Goal: Task Accomplishment & Management: Manage account settings

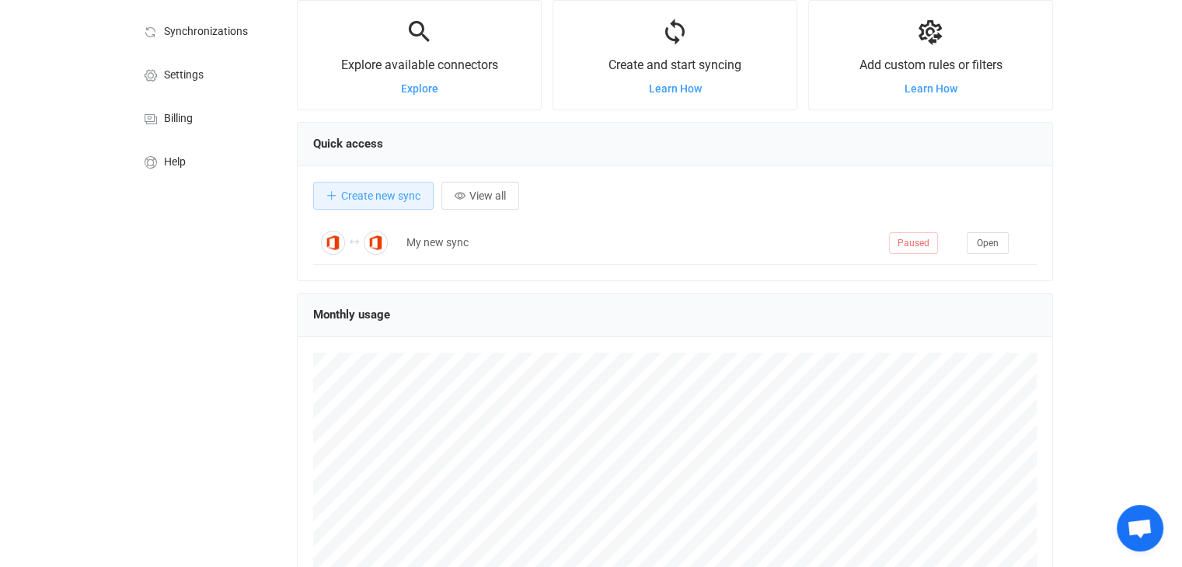
scroll to position [233, 0]
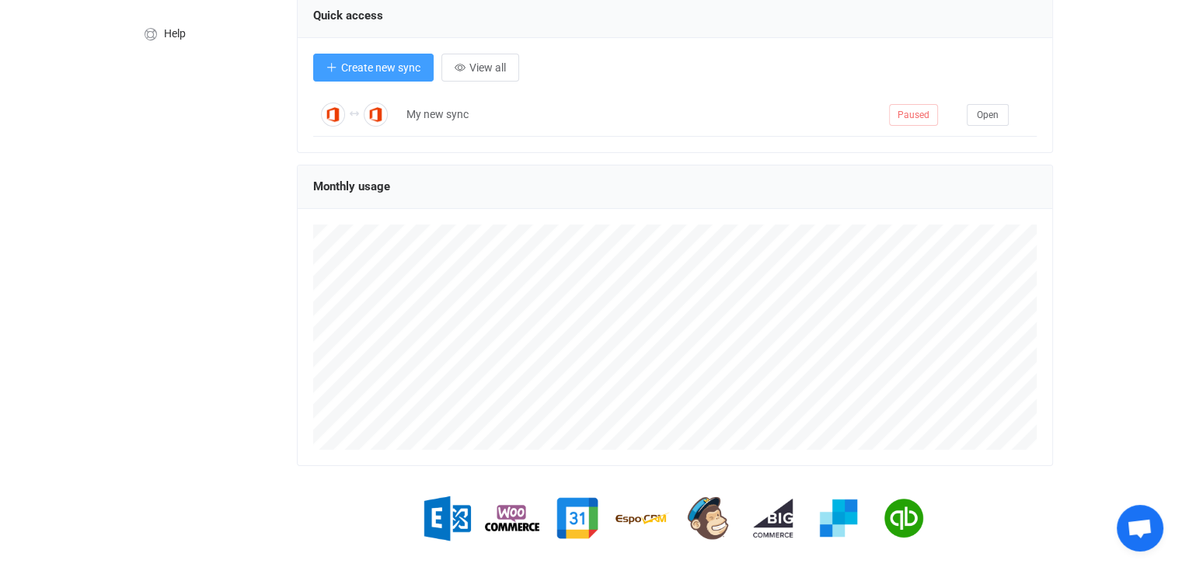
click at [342, 73] on span "Create new sync" at bounding box center [380, 67] width 79 height 12
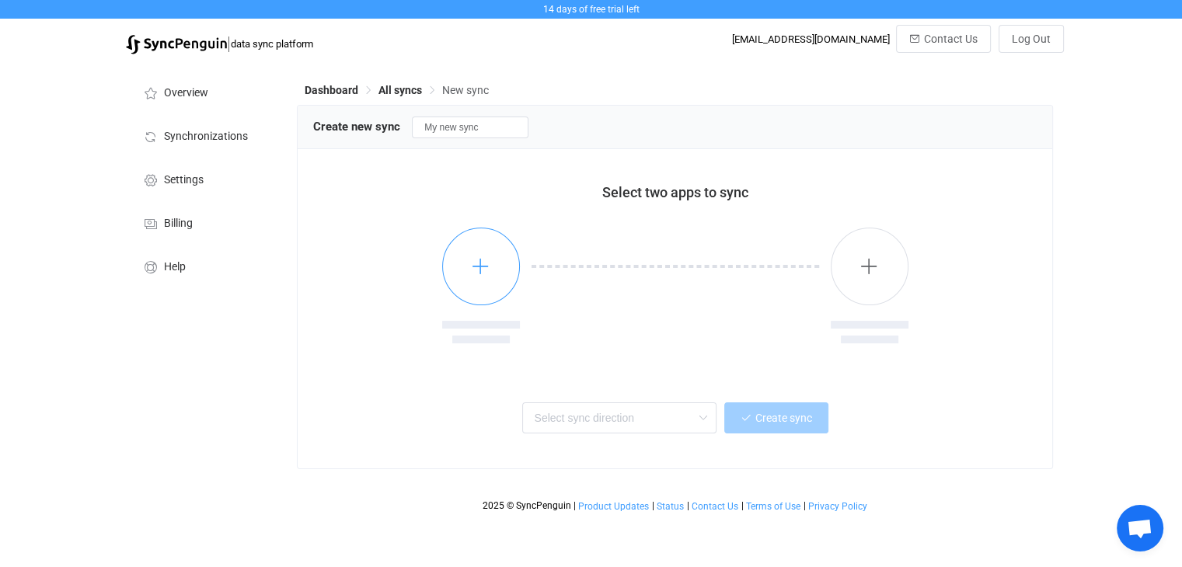
click at [473, 272] on icon "button" at bounding box center [480, 266] width 19 height 19
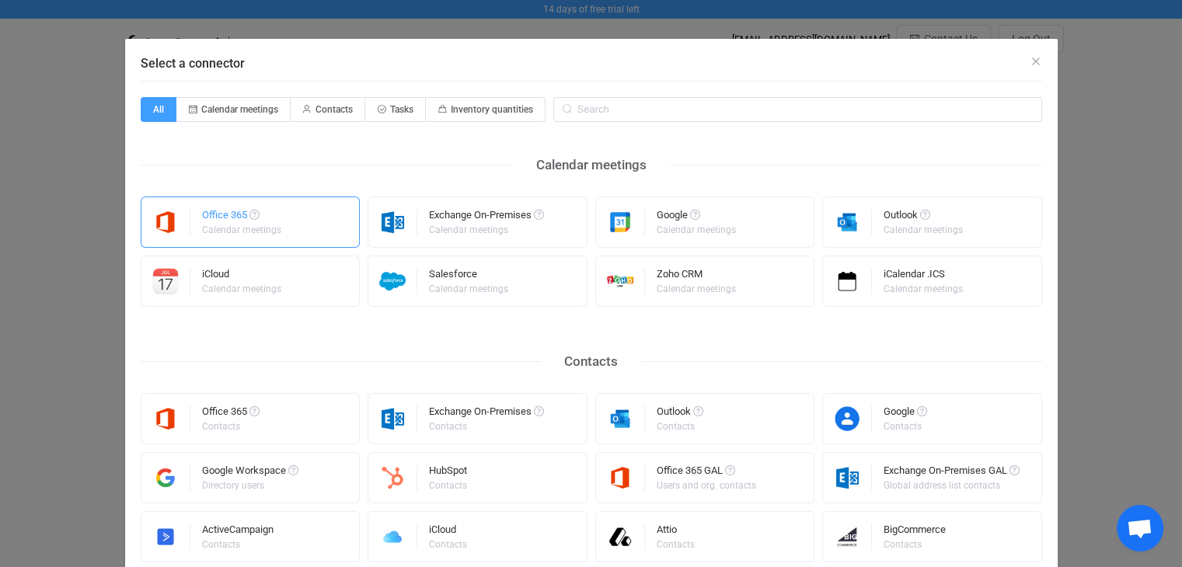
click at [271, 228] on div "Calendar meetings" at bounding box center [241, 229] width 79 height 9
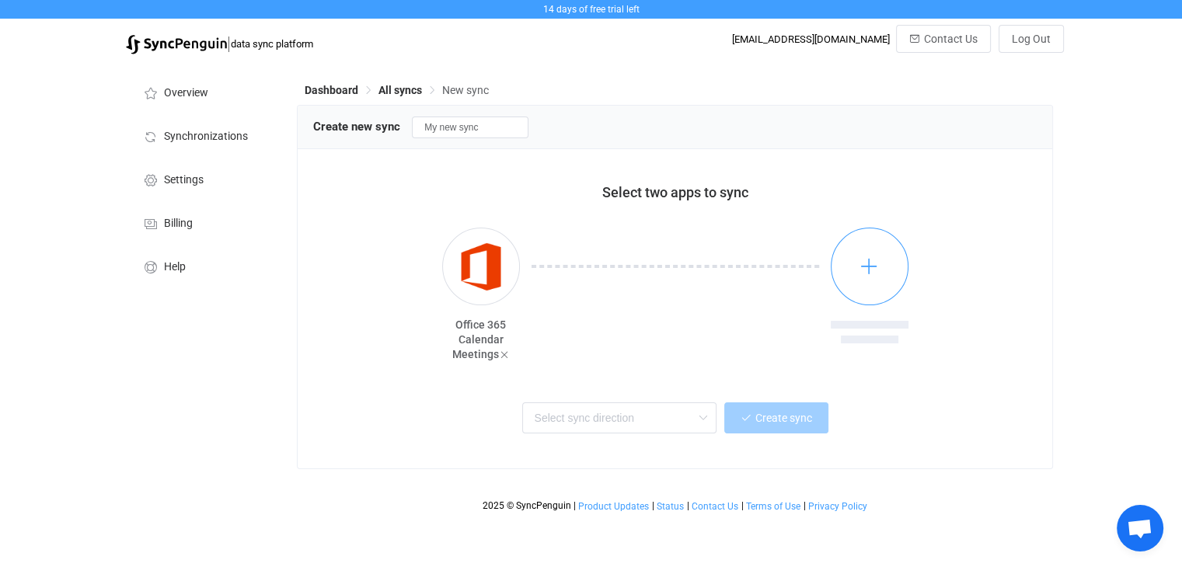
click at [860, 268] on icon "button" at bounding box center [869, 266] width 19 height 19
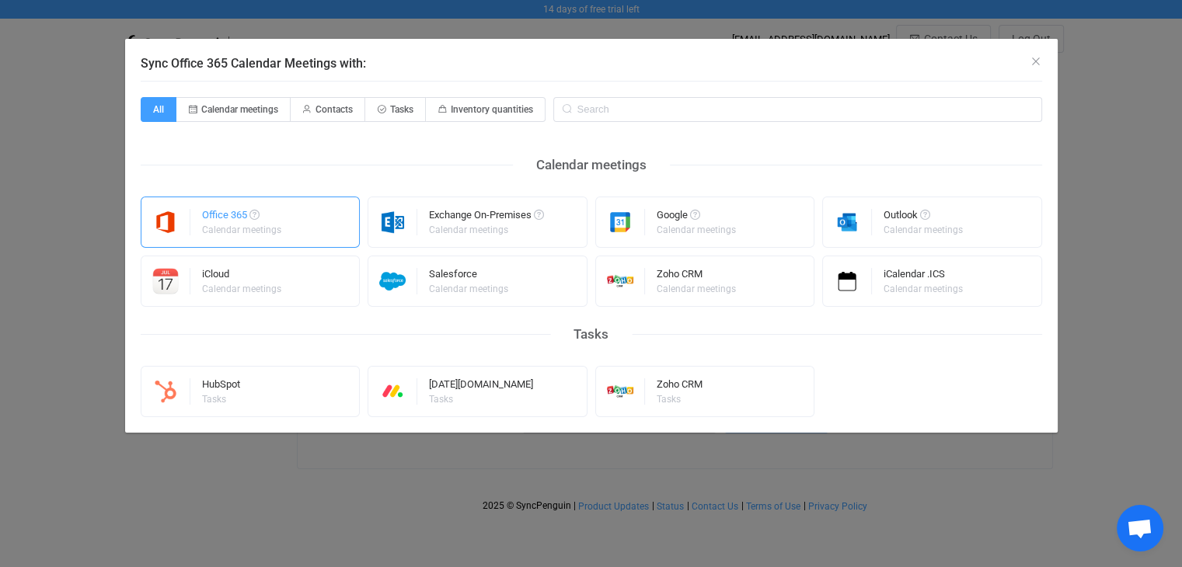
click at [246, 231] on div "Calendar meetings" at bounding box center [241, 229] width 79 height 9
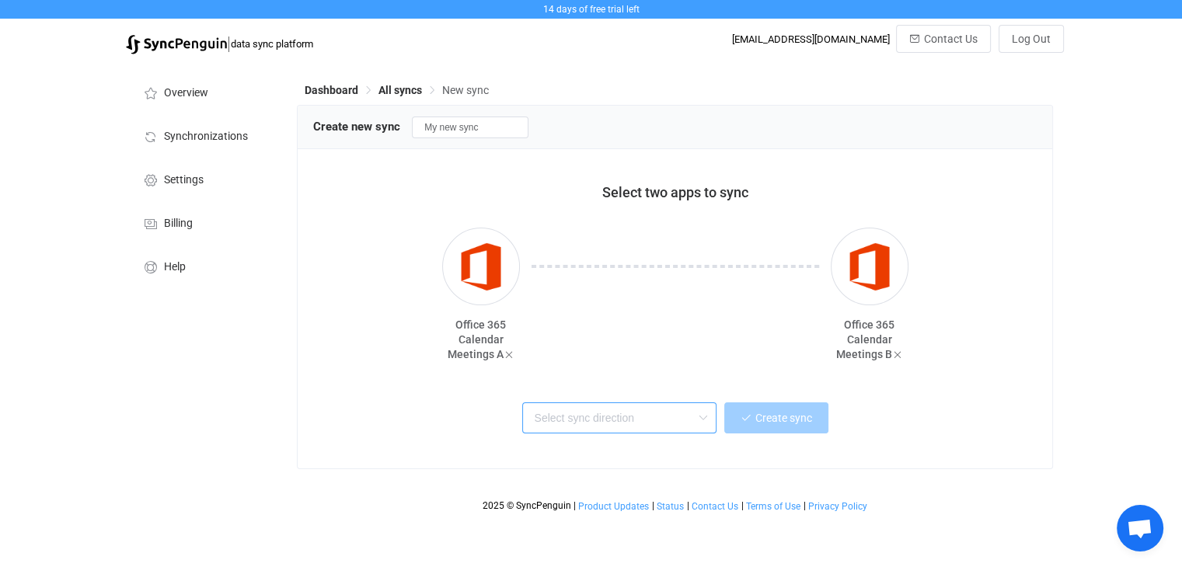
click at [625, 427] on input "text" at bounding box center [619, 418] width 194 height 31
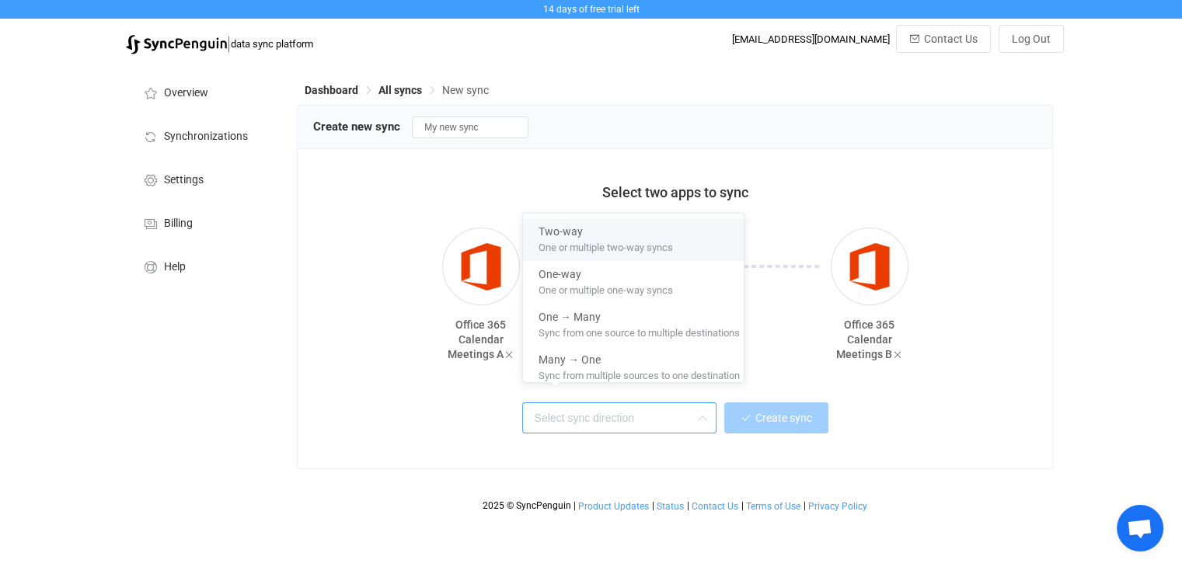
click at [565, 229] on span "Two-way" at bounding box center [561, 229] width 44 height 18
type input "Two-way"
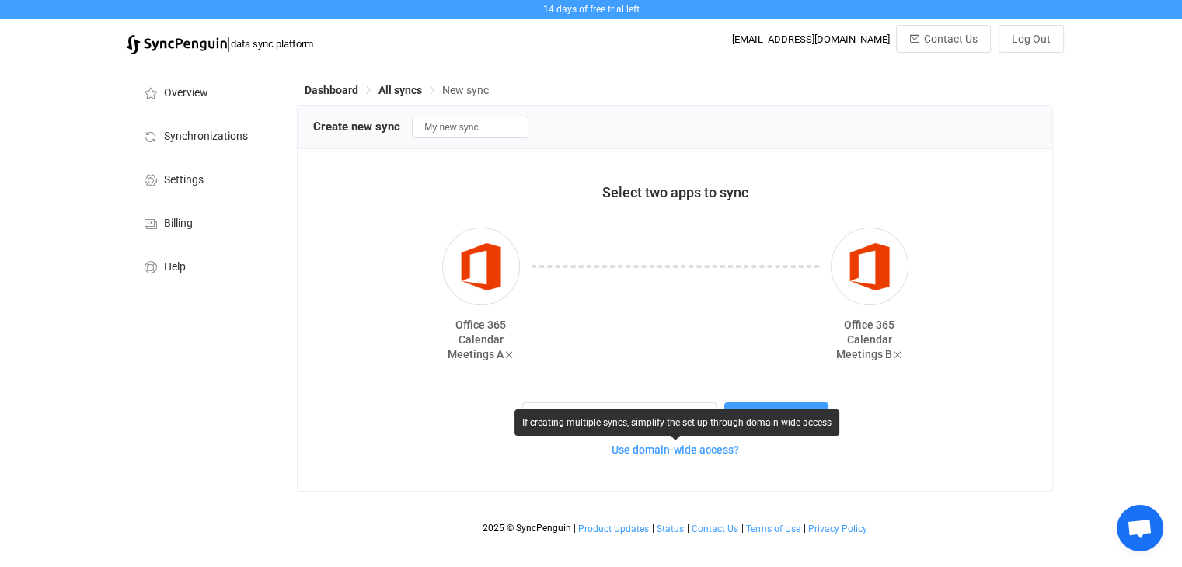
click at [637, 450] on span "Use domain-wide access?" at bounding box center [675, 450] width 127 height 12
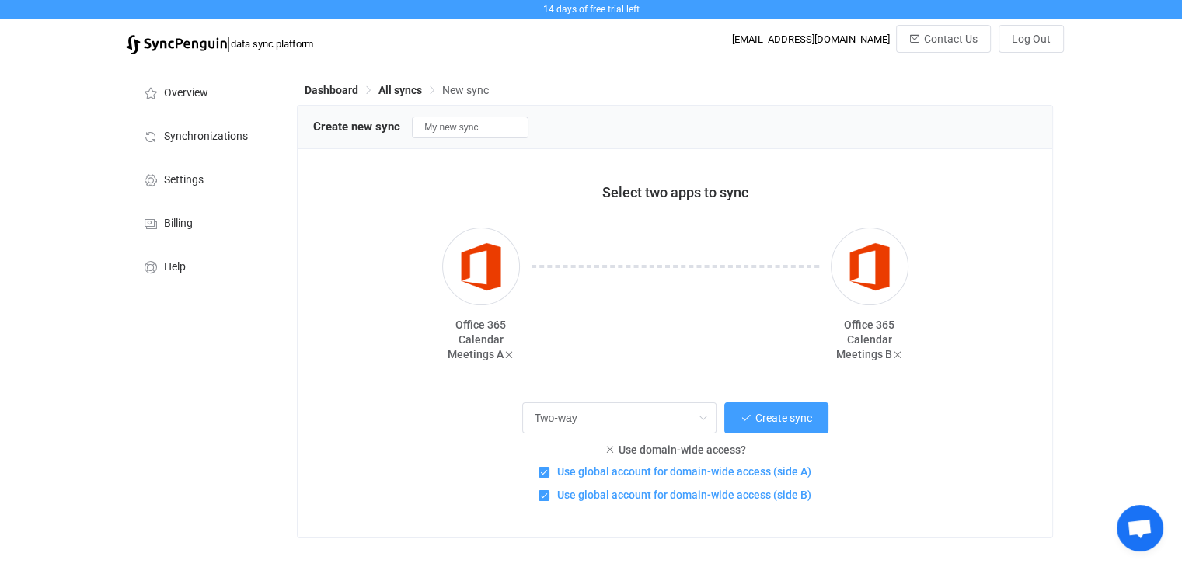
scroll to position [24, 0]
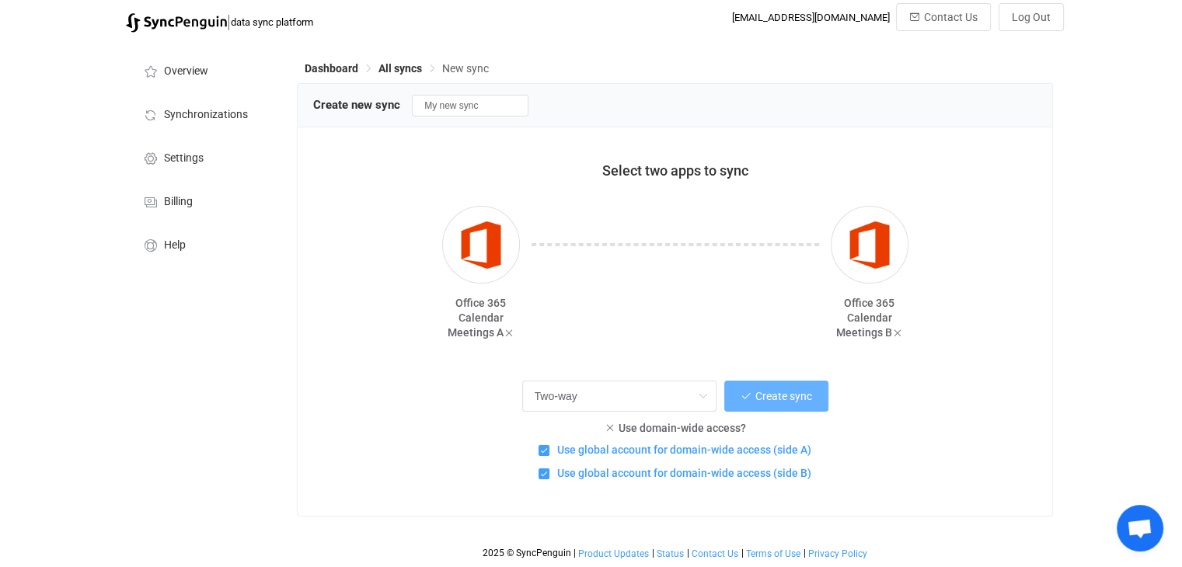
click at [784, 397] on span "Create sync" at bounding box center [784, 396] width 57 height 12
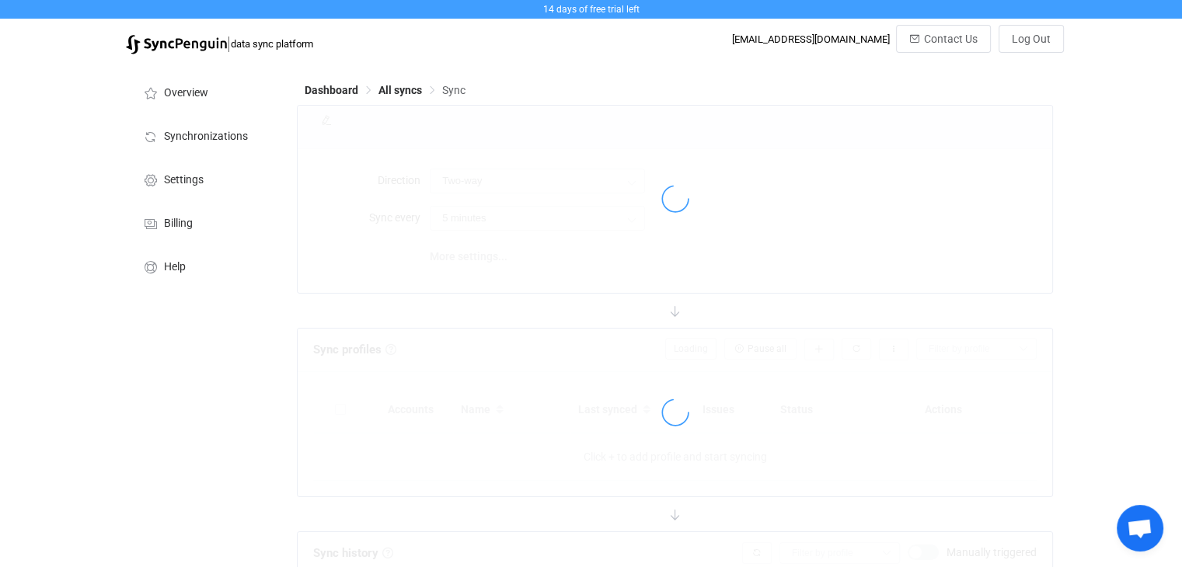
type input "10 minutes"
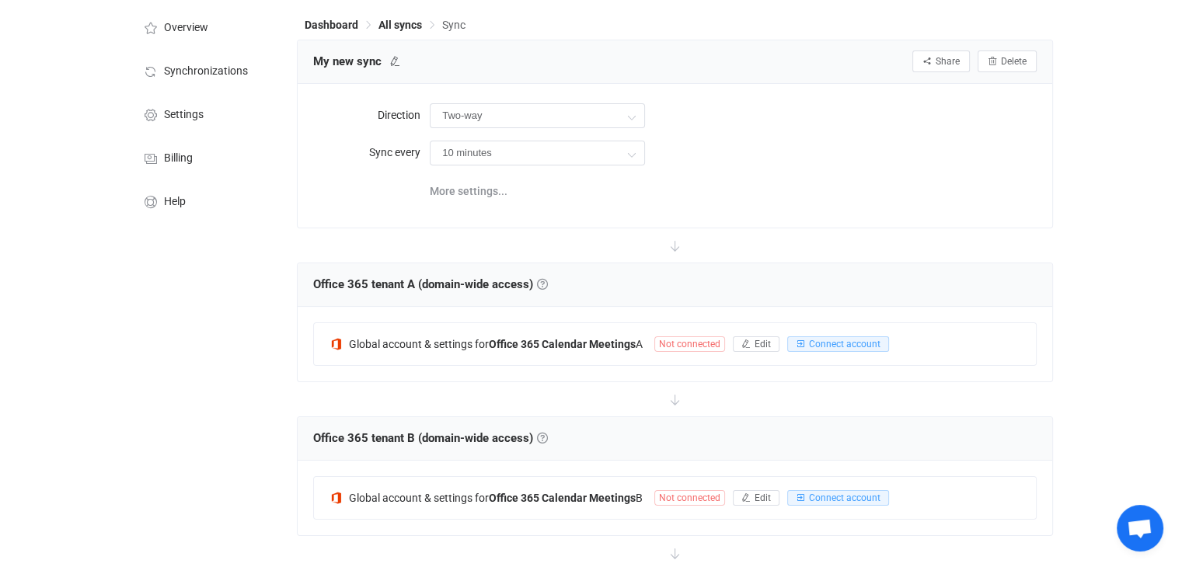
scroll to position [155, 0]
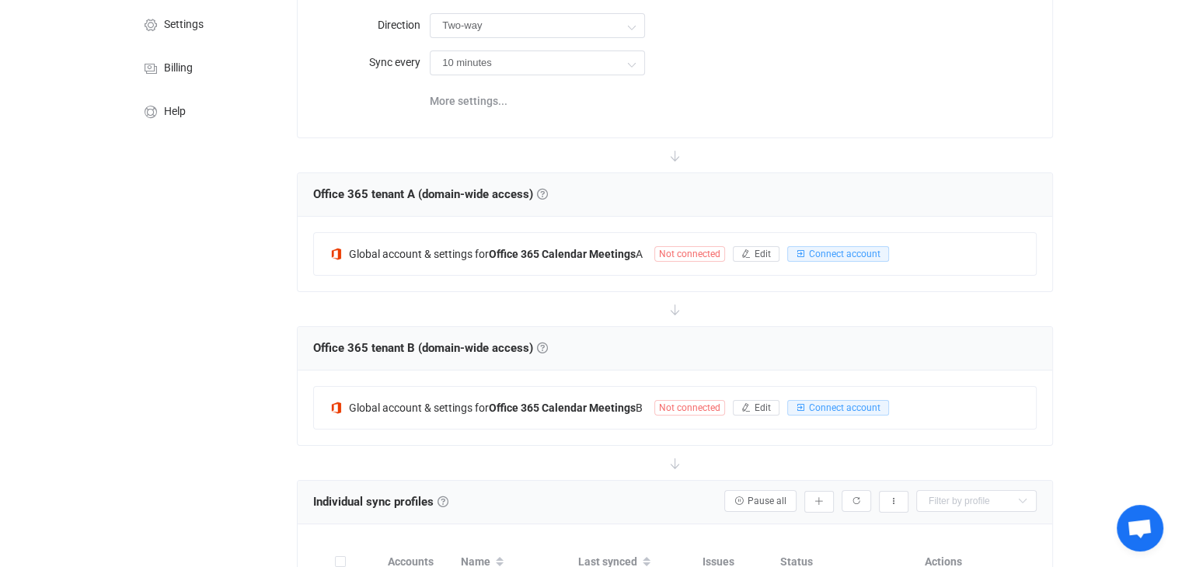
click at [544, 191] on link at bounding box center [542, 194] width 11 height 11
click at [544, 195] on link at bounding box center [542, 194] width 11 height 11
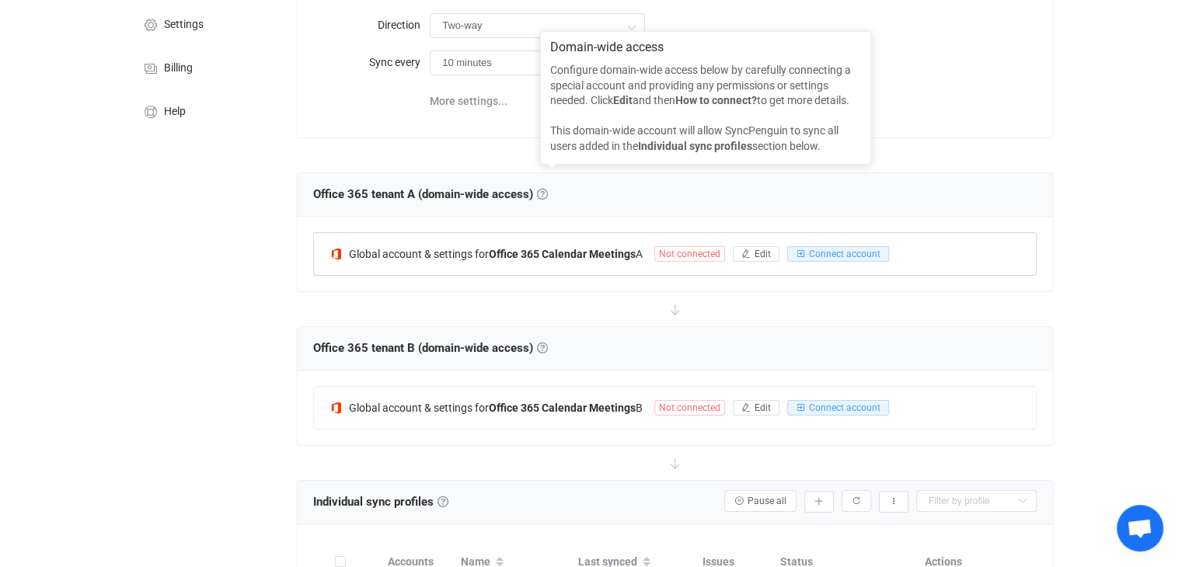
click at [680, 253] on span "Not connected" at bounding box center [690, 254] width 71 height 16
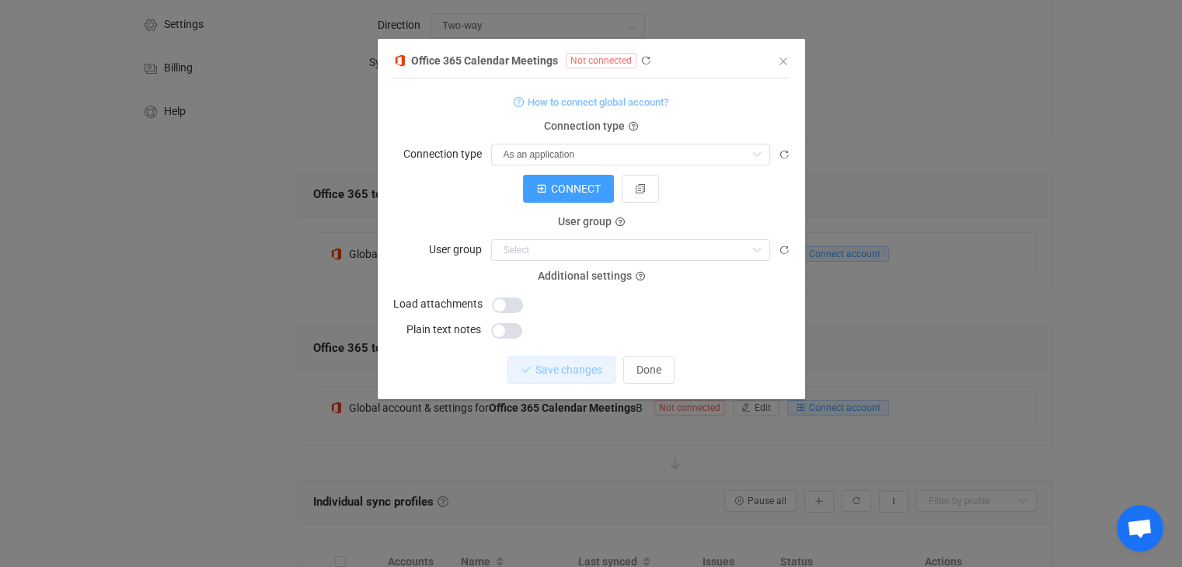
click at [651, 100] on span "How to connect global account?" at bounding box center [598, 102] width 141 height 18
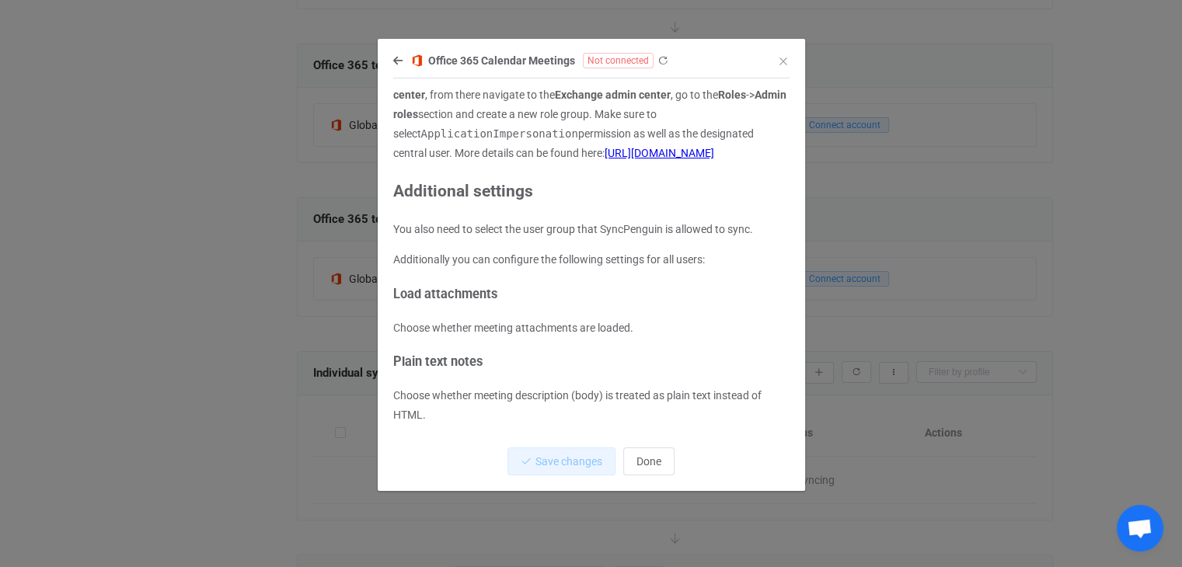
scroll to position [311, 0]
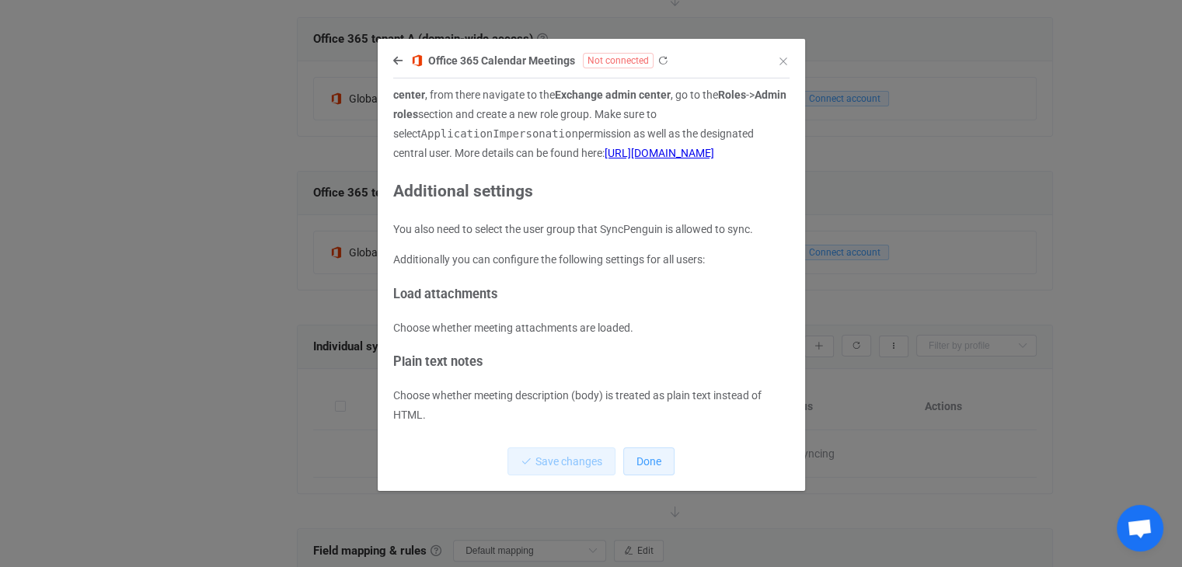
click at [646, 459] on span "Done" at bounding box center [649, 462] width 25 height 12
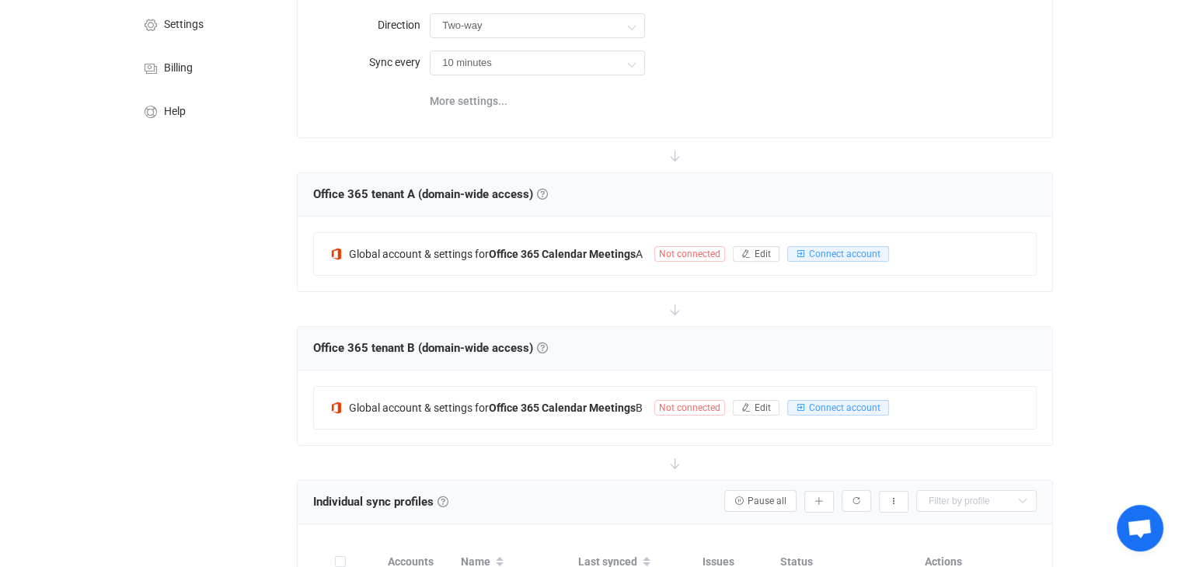
scroll to position [155, 0]
click at [687, 405] on span "Not connected" at bounding box center [690, 408] width 71 height 16
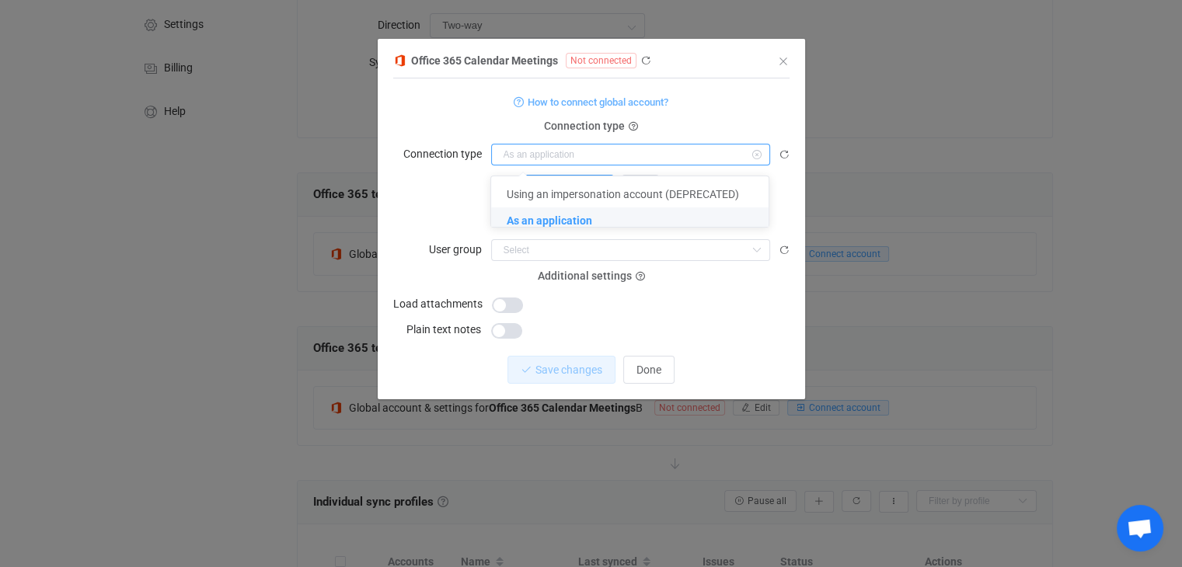
click at [561, 153] on input "dialog" at bounding box center [630, 155] width 279 height 22
click at [513, 225] on span "As an application" at bounding box center [550, 221] width 86 height 12
type input "As an application"
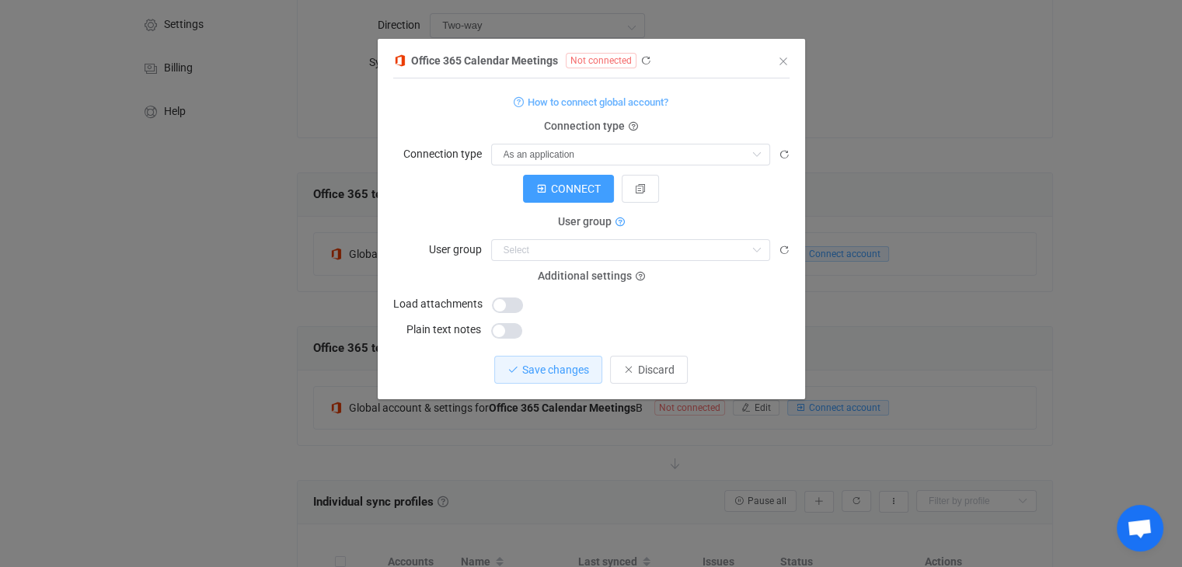
click at [616, 224] on icon "dialog" at bounding box center [620, 222] width 9 height 9
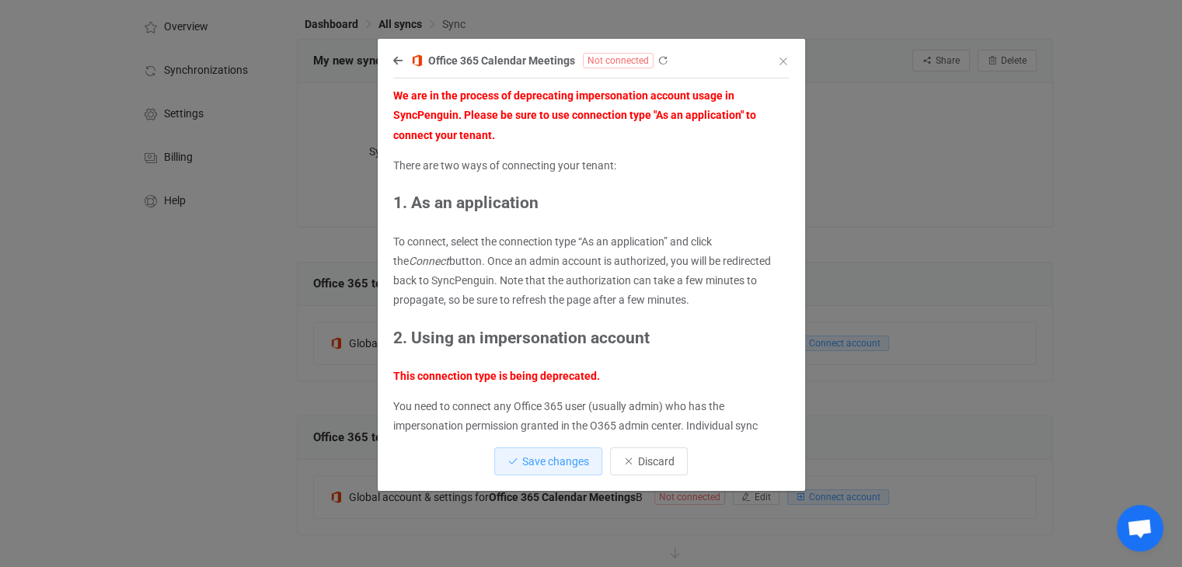
scroll to position [0, 0]
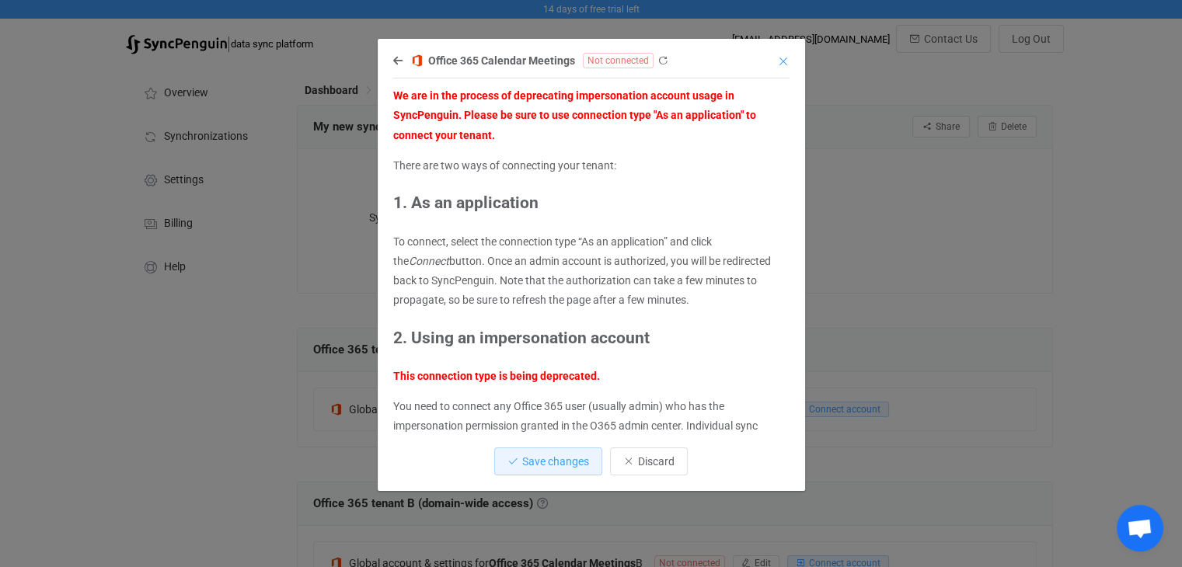
click at [784, 58] on icon "Close" at bounding box center [783, 61] width 12 height 12
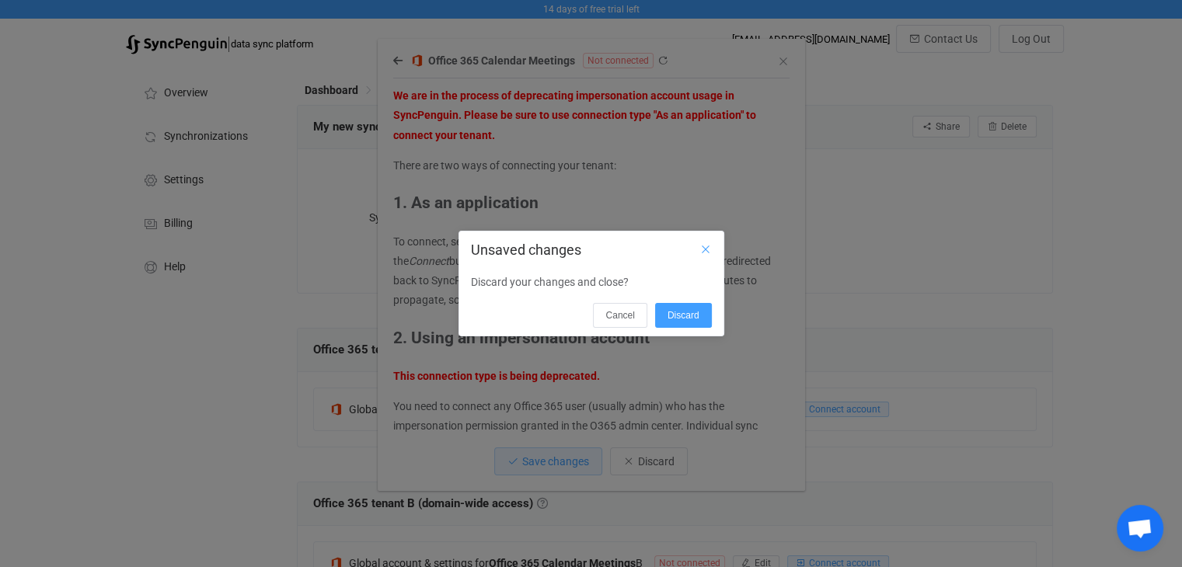
click at [706, 247] on icon "Close" at bounding box center [706, 249] width 12 height 12
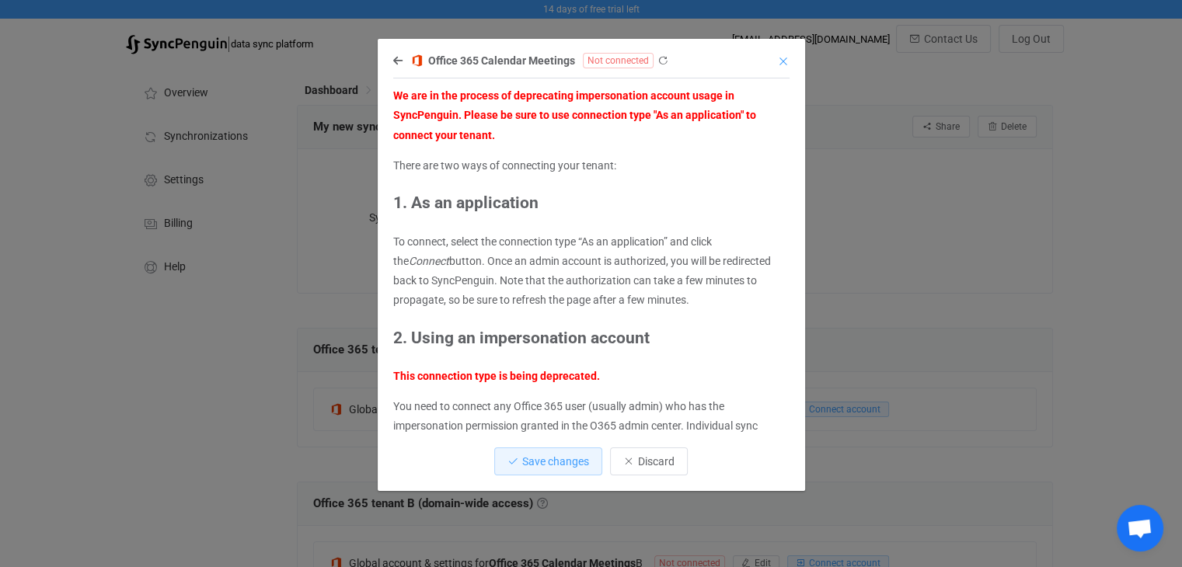
click at [783, 61] on icon "Close" at bounding box center [783, 61] width 12 height 12
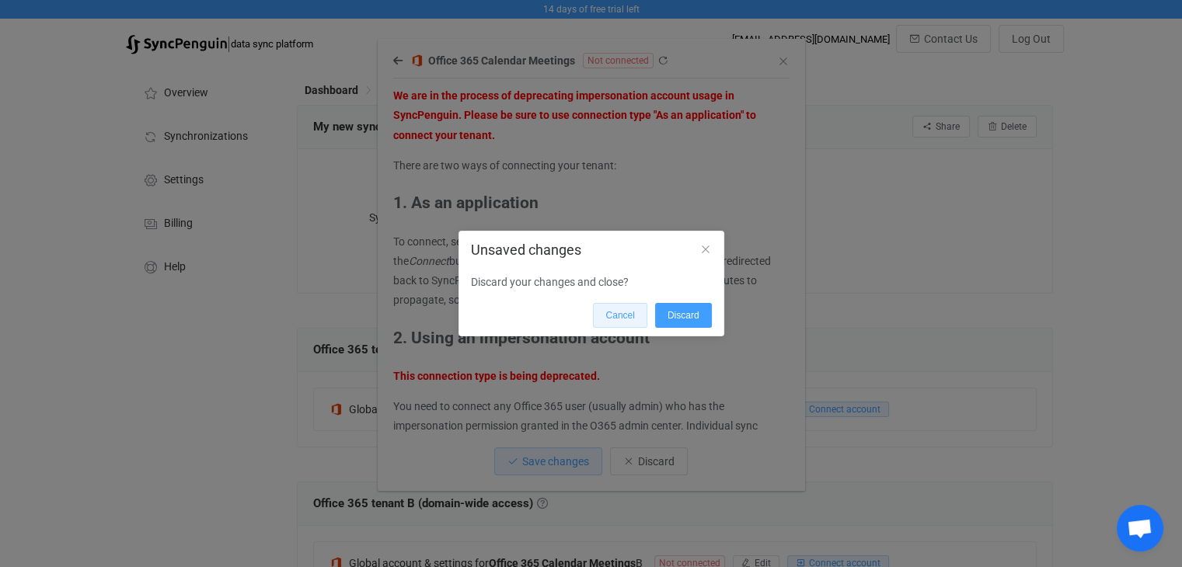
click at [606, 321] on button "Cancel" at bounding box center [620, 315] width 54 height 25
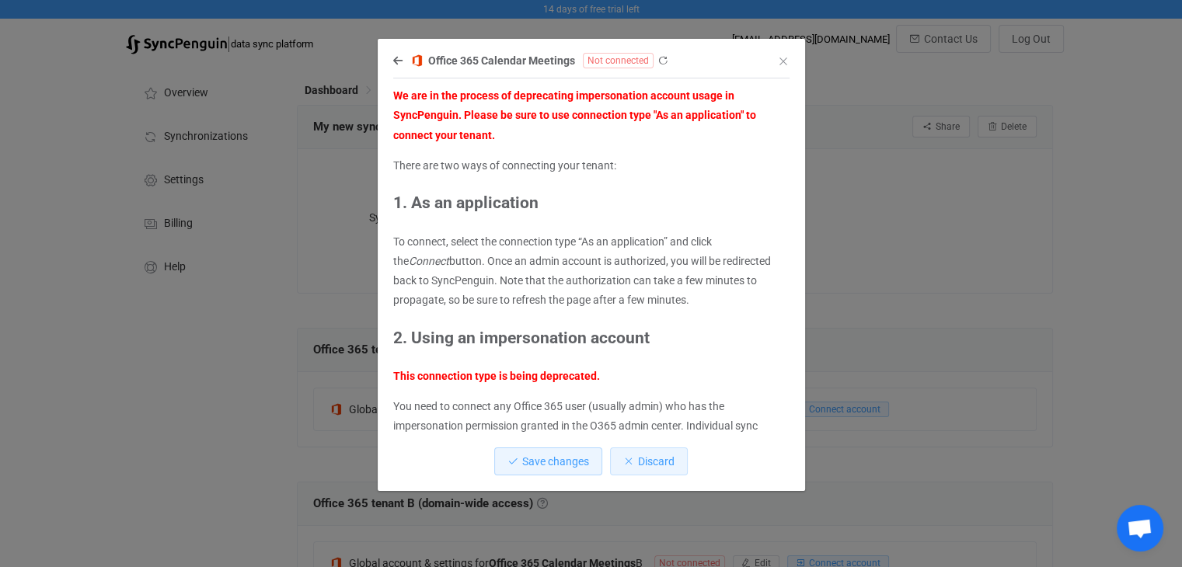
click at [630, 458] on icon "dialog" at bounding box center [628, 461] width 11 height 11
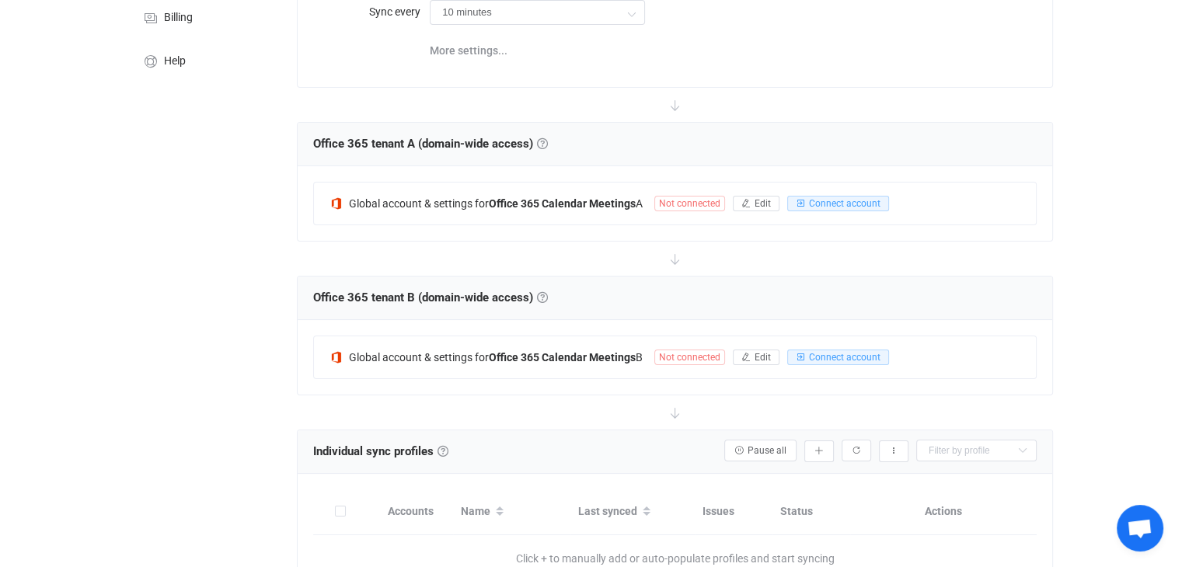
scroll to position [233, 0]
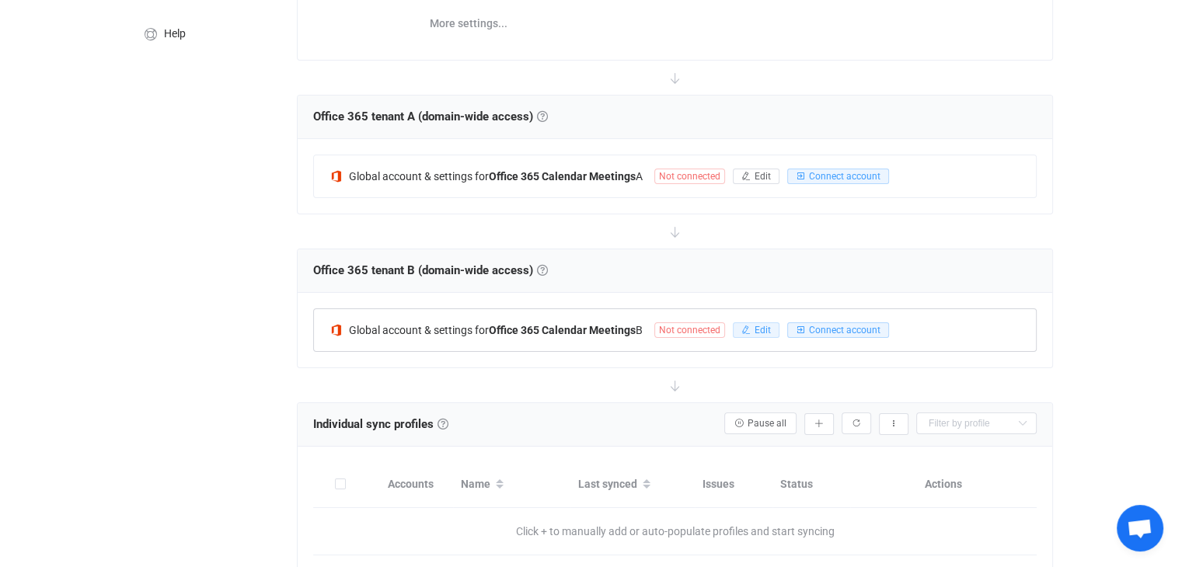
click at [748, 326] on icon "button" at bounding box center [746, 330] width 9 height 9
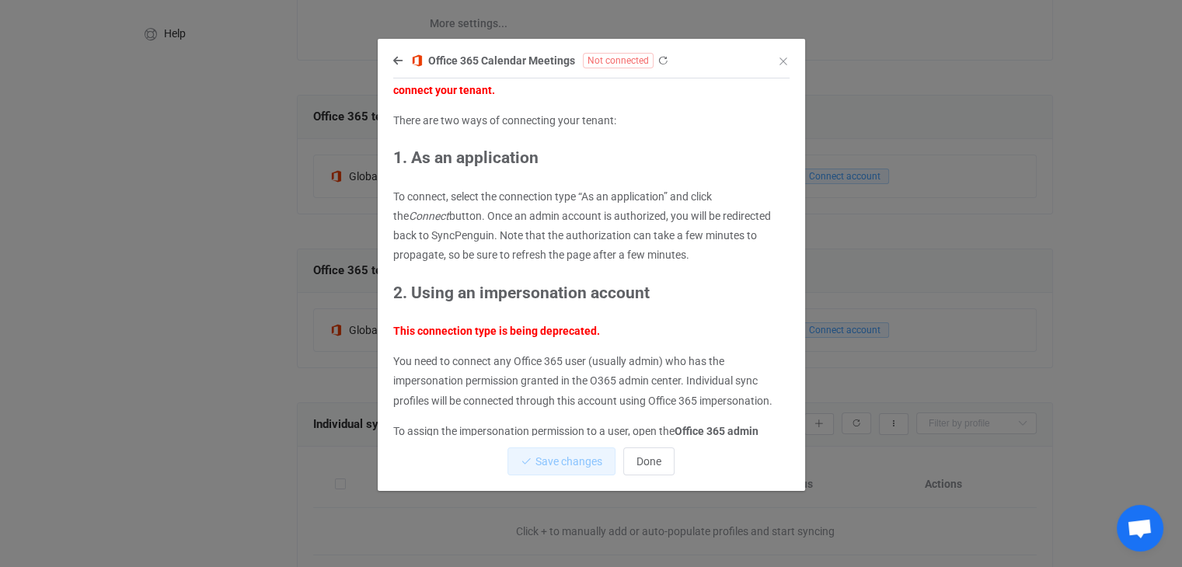
scroll to position [0, 0]
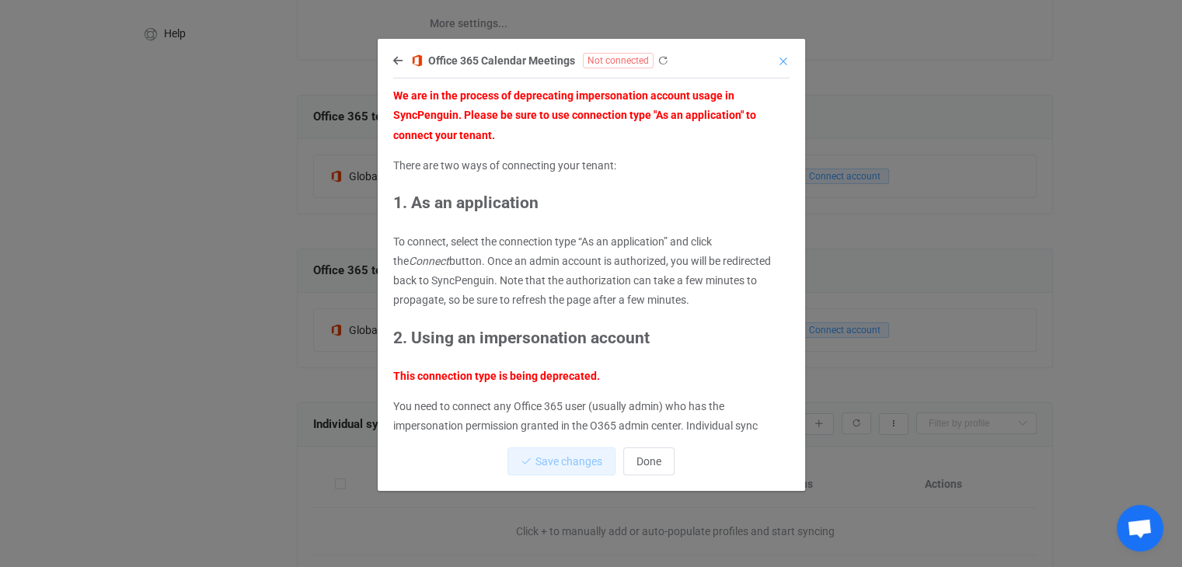
click at [785, 61] on icon "Close" at bounding box center [783, 61] width 12 height 12
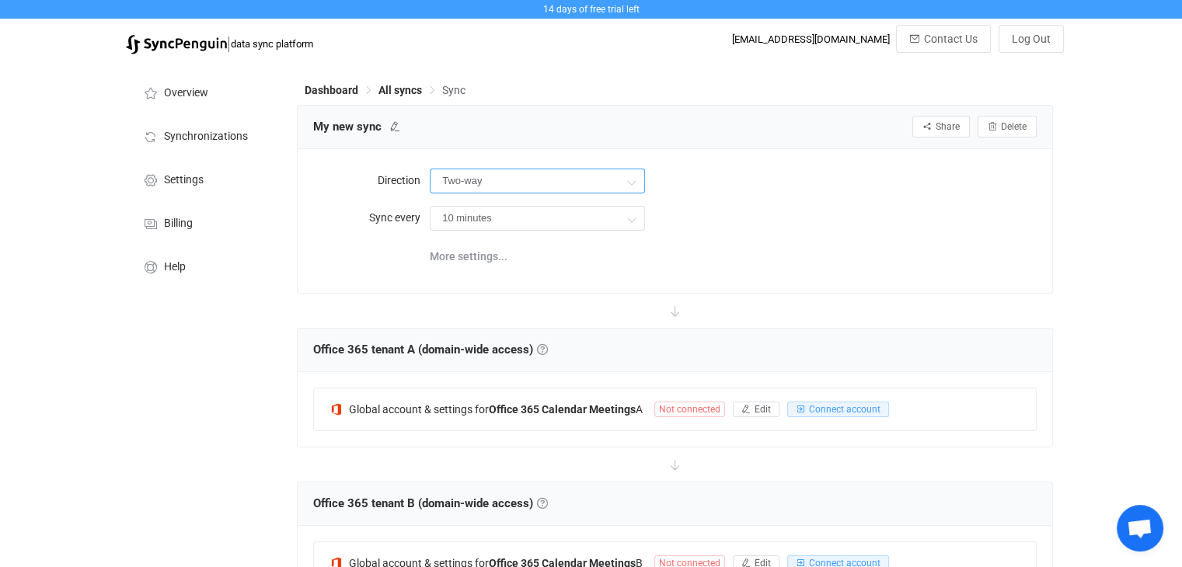
click at [578, 191] on input "Two-way" at bounding box center [537, 181] width 215 height 25
click at [784, 201] on form "Direction Two-way Sync every 10 minutes 10 minutes 15 minutes 30 minutes 1 hour…" at bounding box center [675, 199] width 724 height 69
click at [572, 221] on input "10 minutes" at bounding box center [537, 218] width 215 height 25
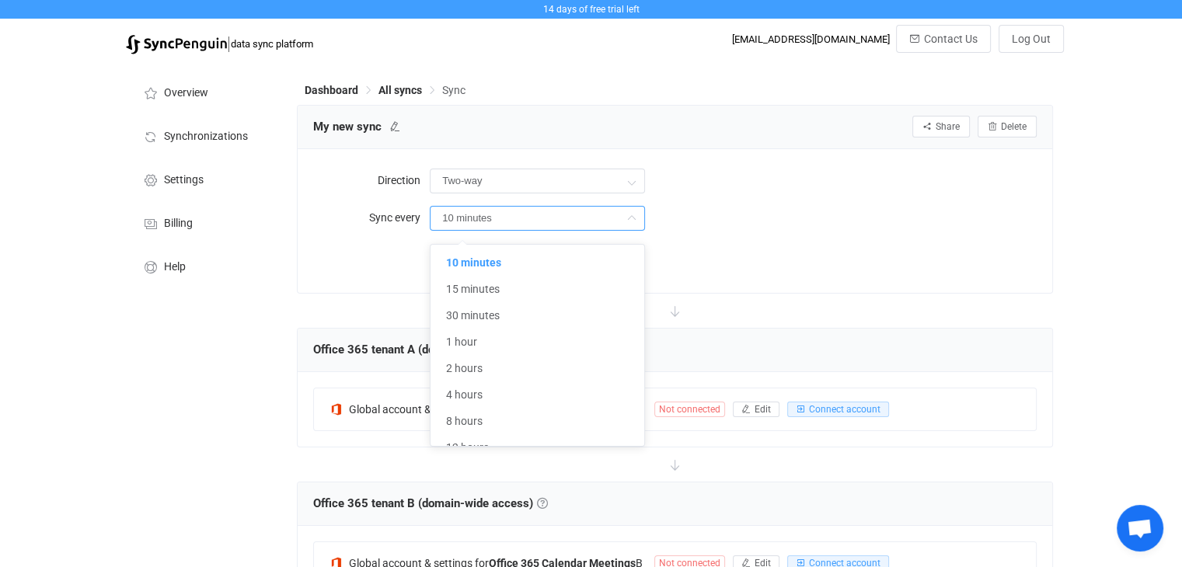
click at [572, 221] on input "10 minutes" at bounding box center [537, 218] width 215 height 25
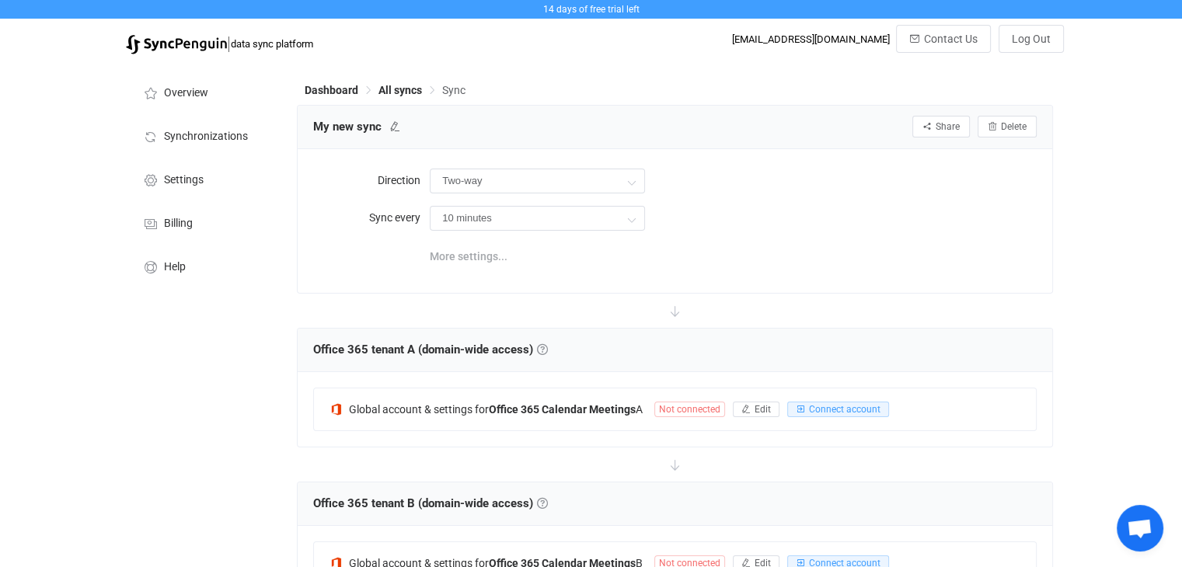
click at [466, 263] on span "More settings..." at bounding box center [469, 256] width 78 height 31
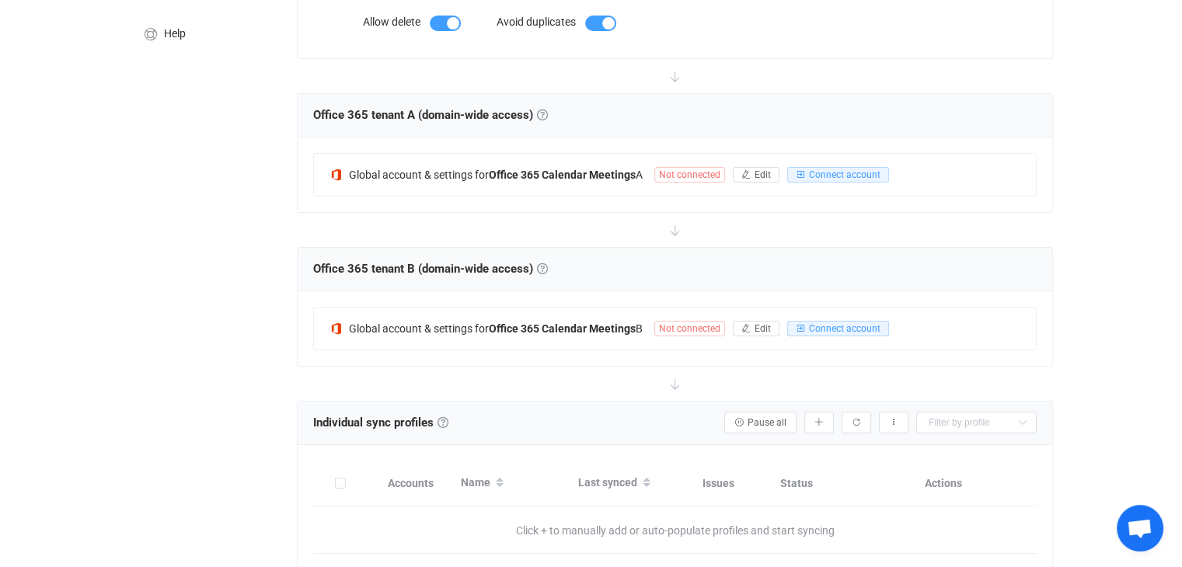
scroll to position [389, 0]
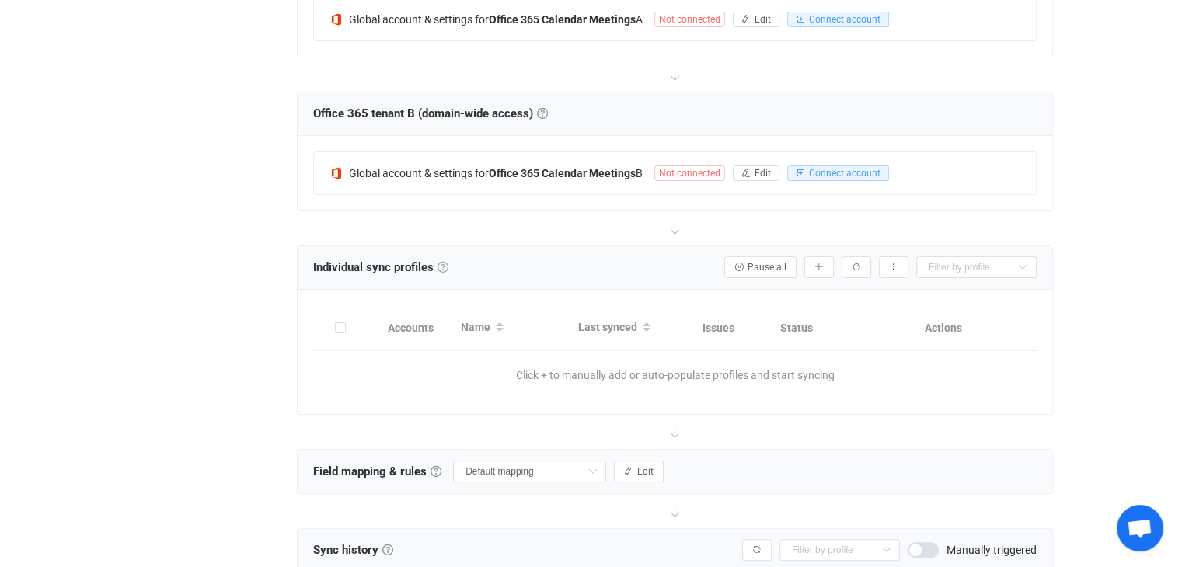
click at [444, 267] on link at bounding box center [443, 267] width 11 height 11
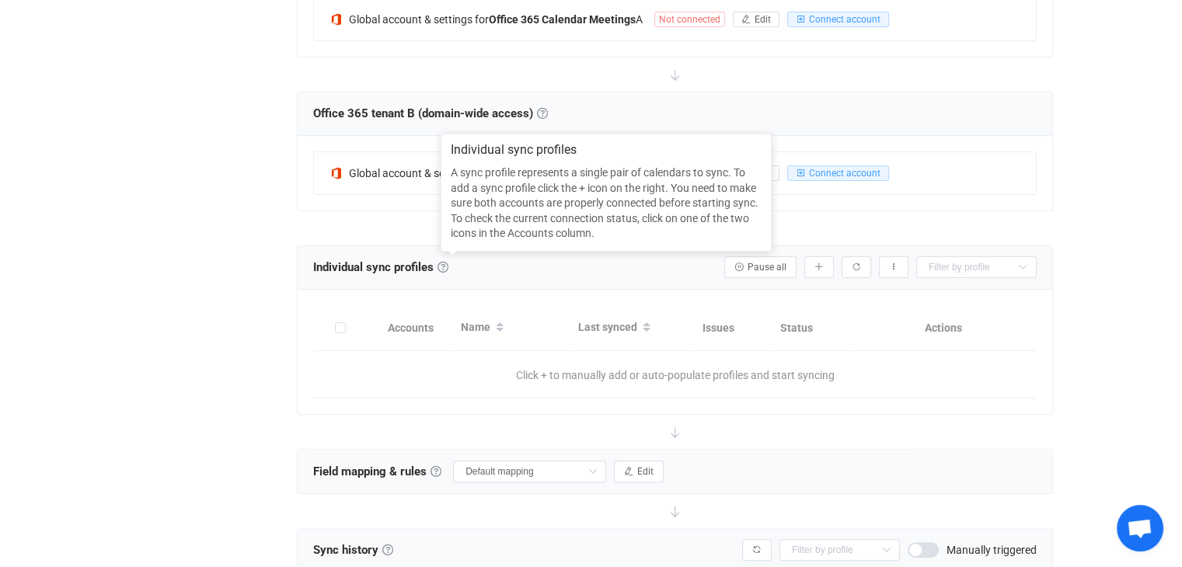
click at [571, 274] on div "Individual sync profiles Sync profiles Pause all Add manually… Import from CSV……" at bounding box center [675, 267] width 724 height 23
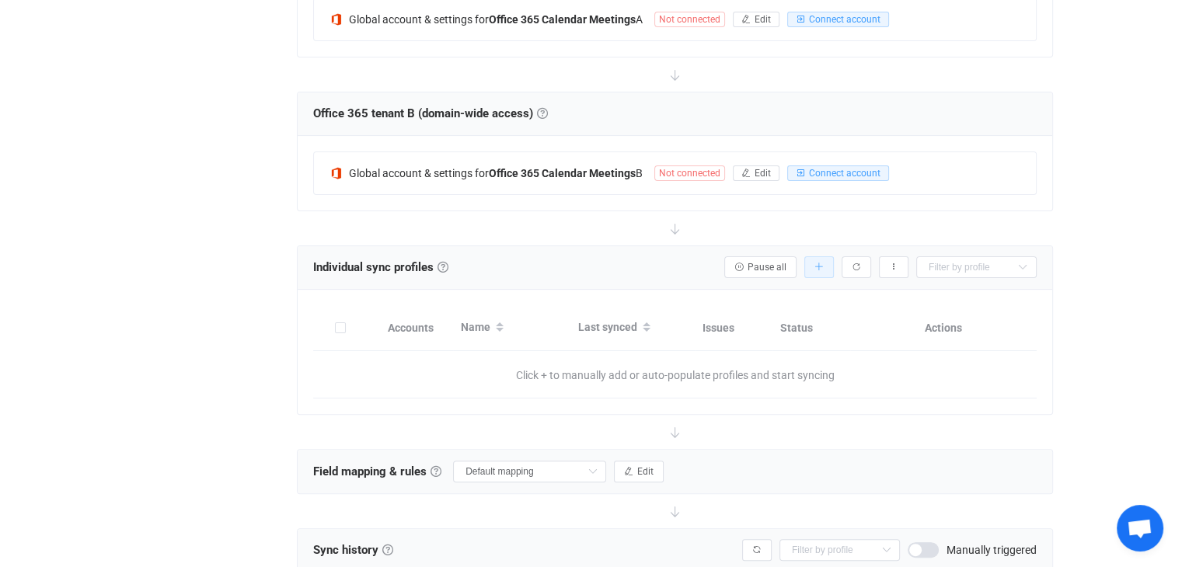
click at [824, 269] on icon "button" at bounding box center [819, 267] width 9 height 9
click at [615, 278] on div "Individual sync profiles Sync profiles Pause all Export sync profiles to CSV En…" at bounding box center [675, 267] width 724 height 23
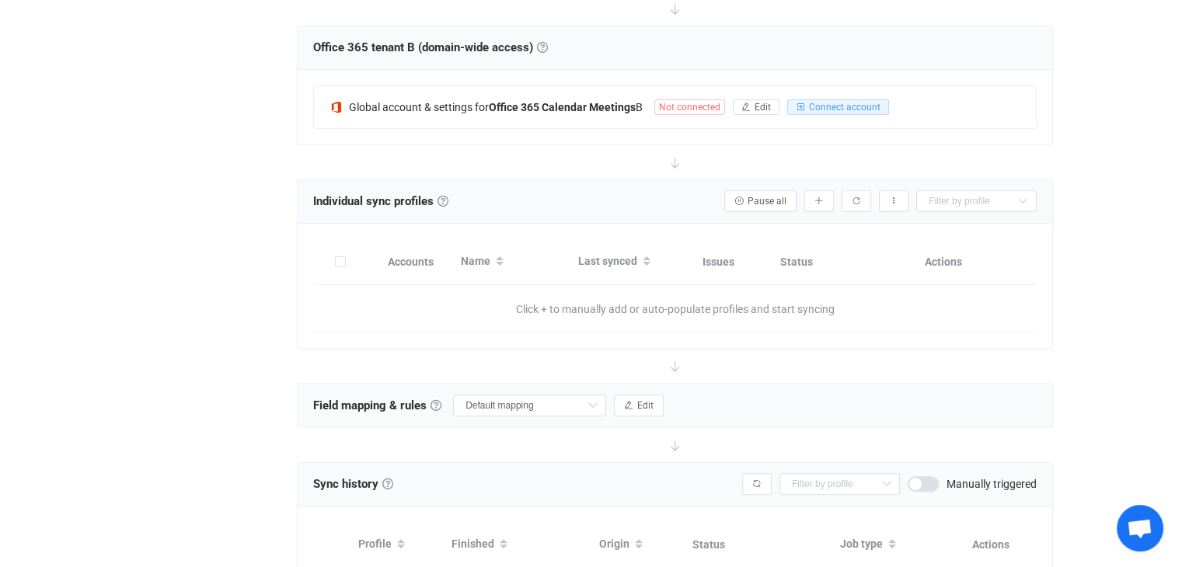
scroll to position [544, 0]
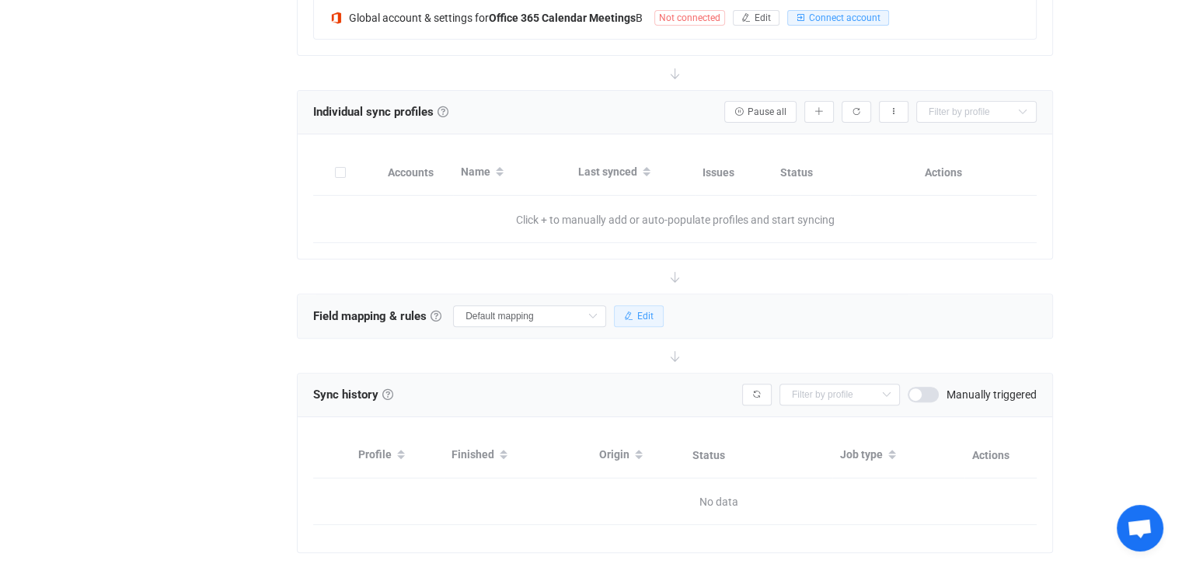
click at [654, 318] on span "Edit" at bounding box center [645, 316] width 16 height 11
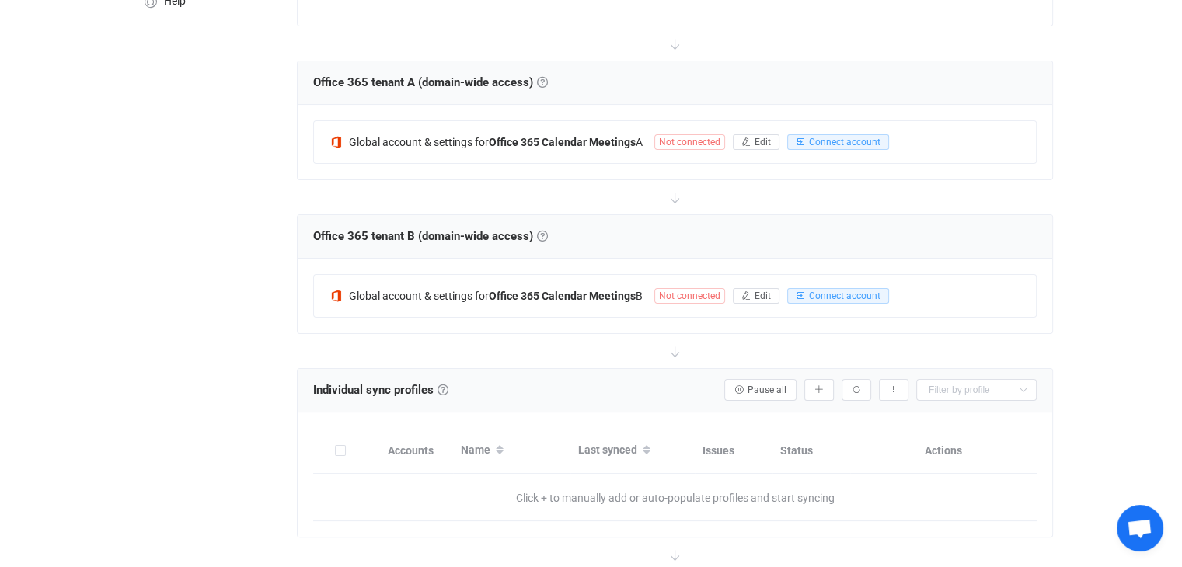
scroll to position [198, 0]
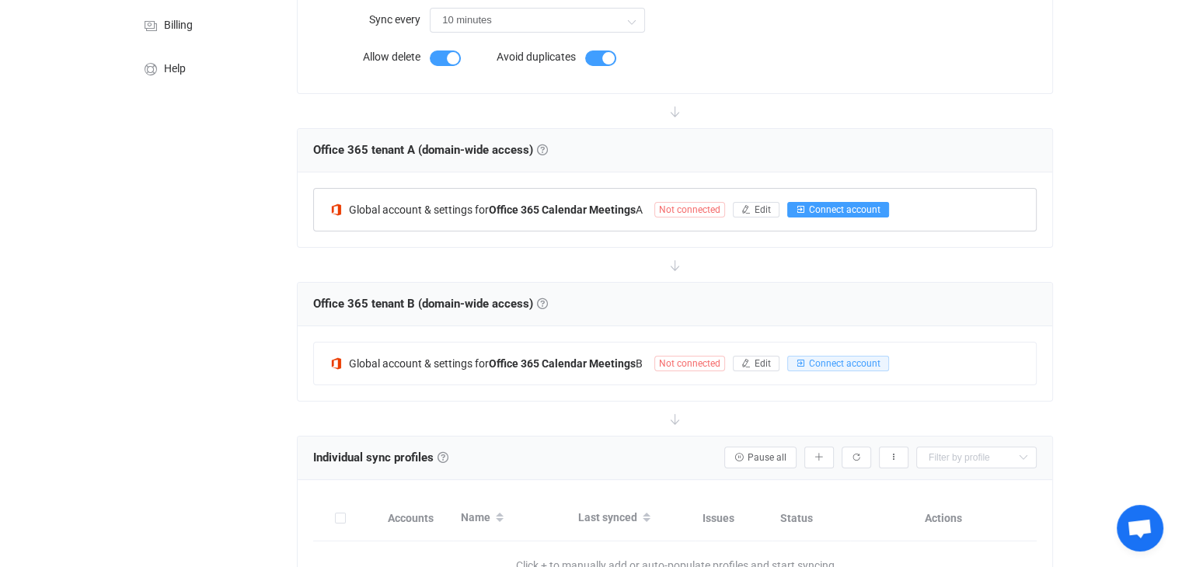
click at [822, 215] on span "Connect account" at bounding box center [845, 209] width 72 height 11
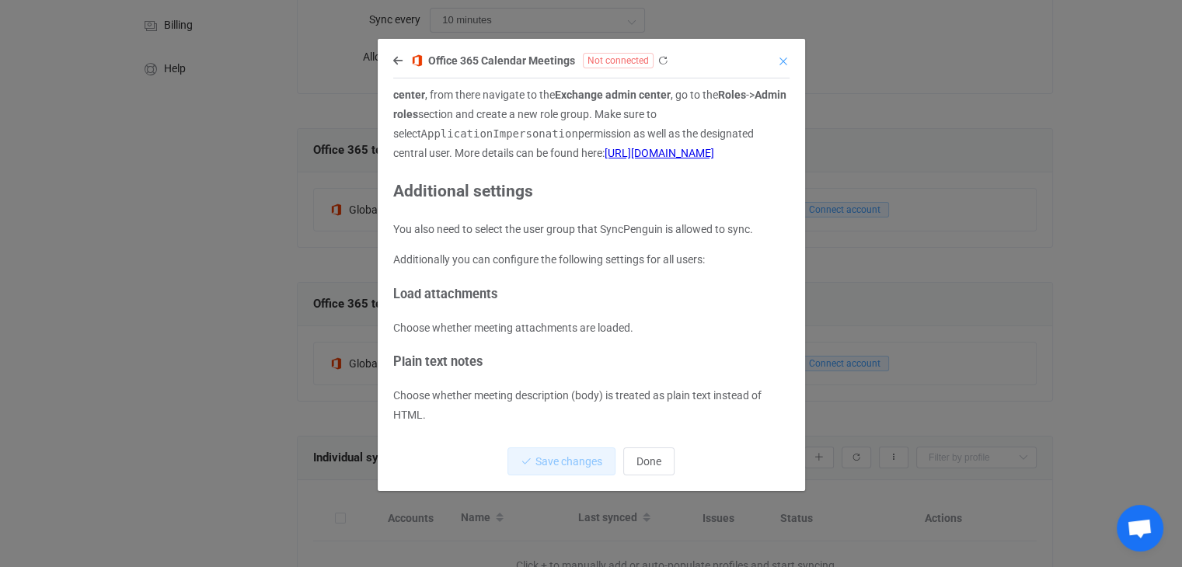
click at [780, 60] on icon "Close" at bounding box center [783, 61] width 12 height 12
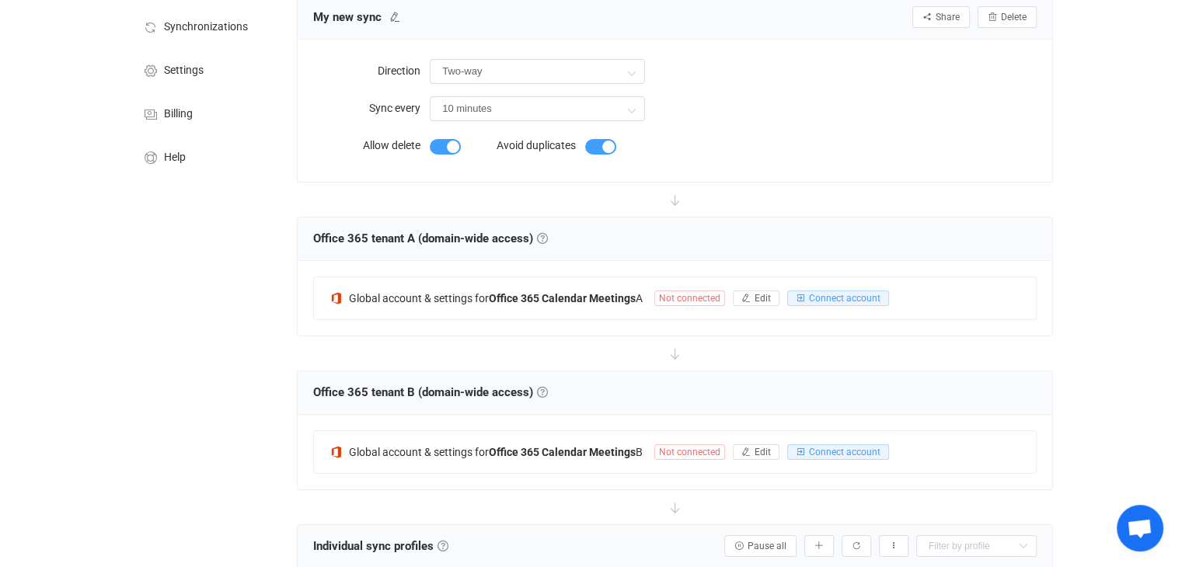
scroll to position [0, 0]
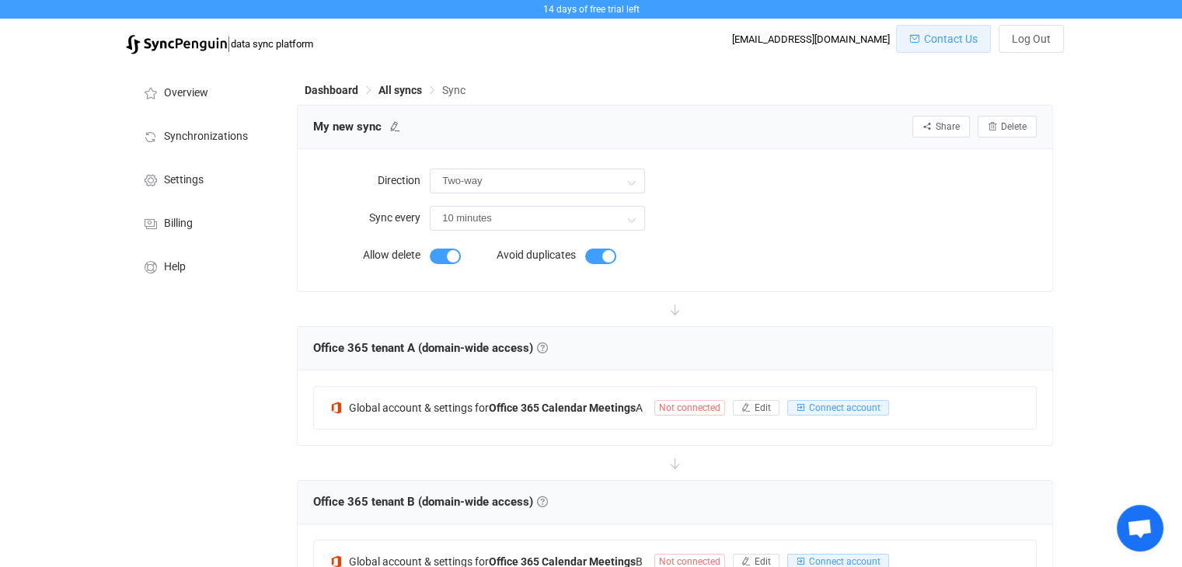
click at [948, 35] on span "Contact Us" at bounding box center [951, 39] width 54 height 12
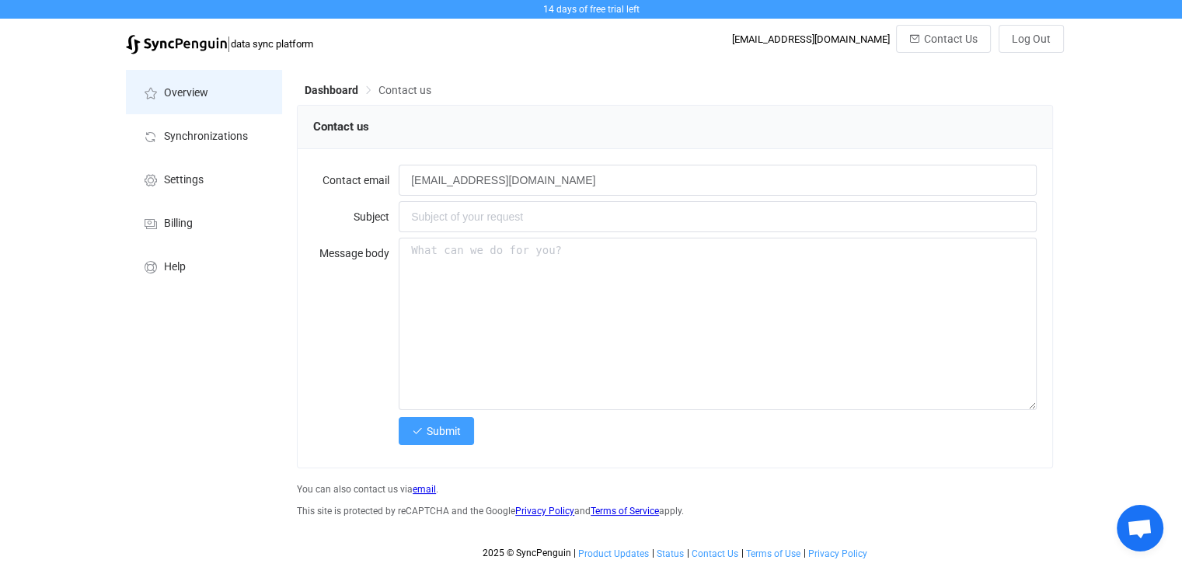
click at [204, 86] on li "Overview" at bounding box center [203, 92] width 155 height 44
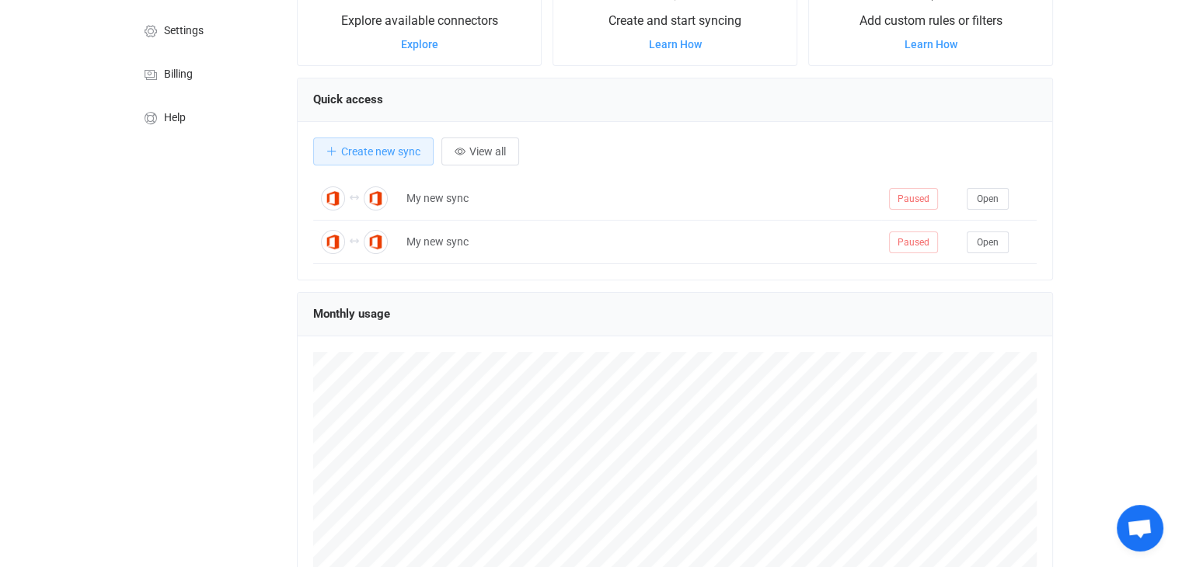
scroll to position [155, 0]
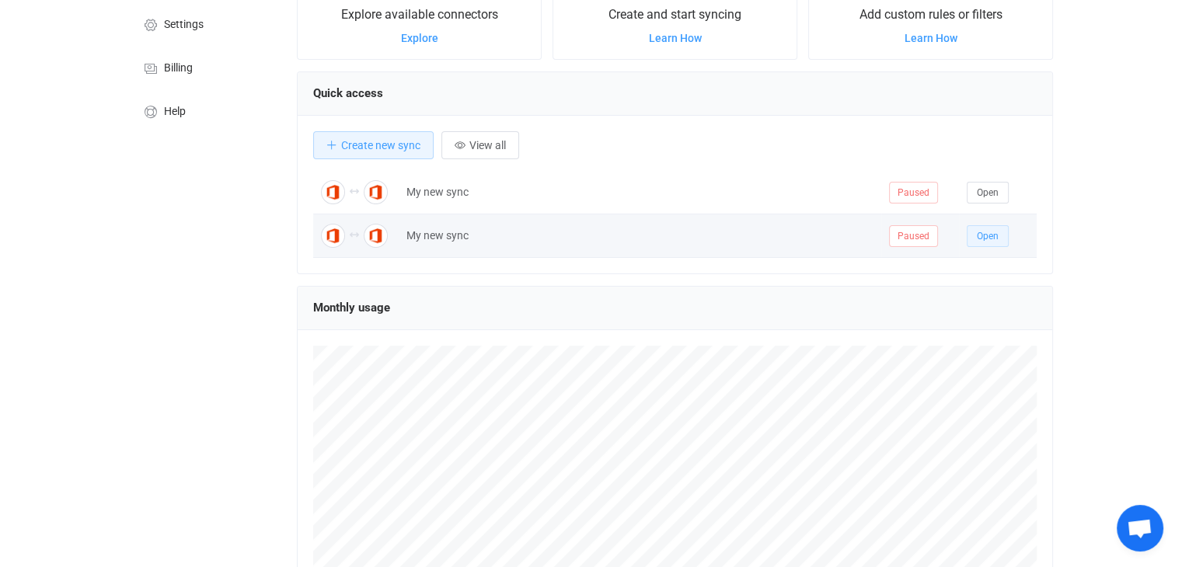
click at [990, 239] on span "Open" at bounding box center [988, 236] width 22 height 11
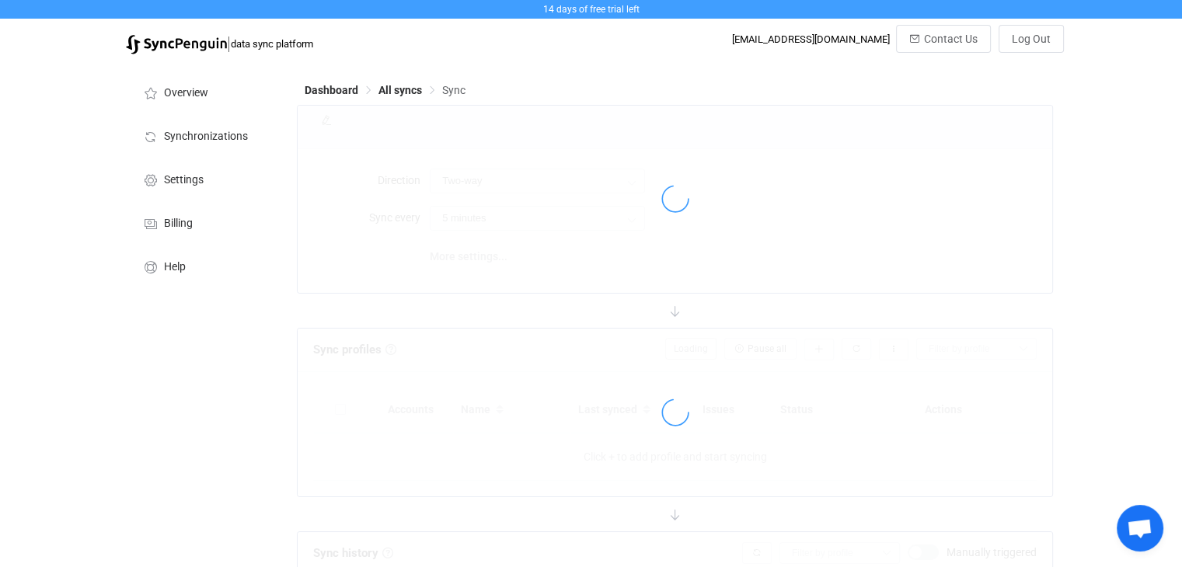
type input "10 minutes"
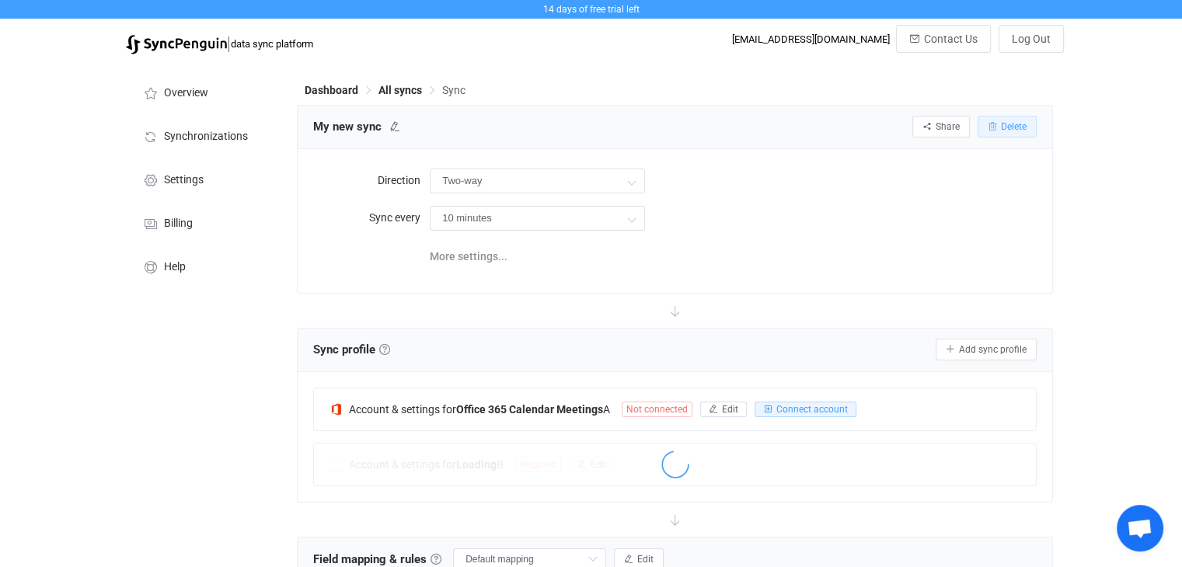
click at [1022, 124] on button "Delete" at bounding box center [1007, 127] width 59 height 22
click at [0, 0] on div "Unsaved changes Discard your changes and close? Cancel Discard" at bounding box center [0, 0] width 0 height 0
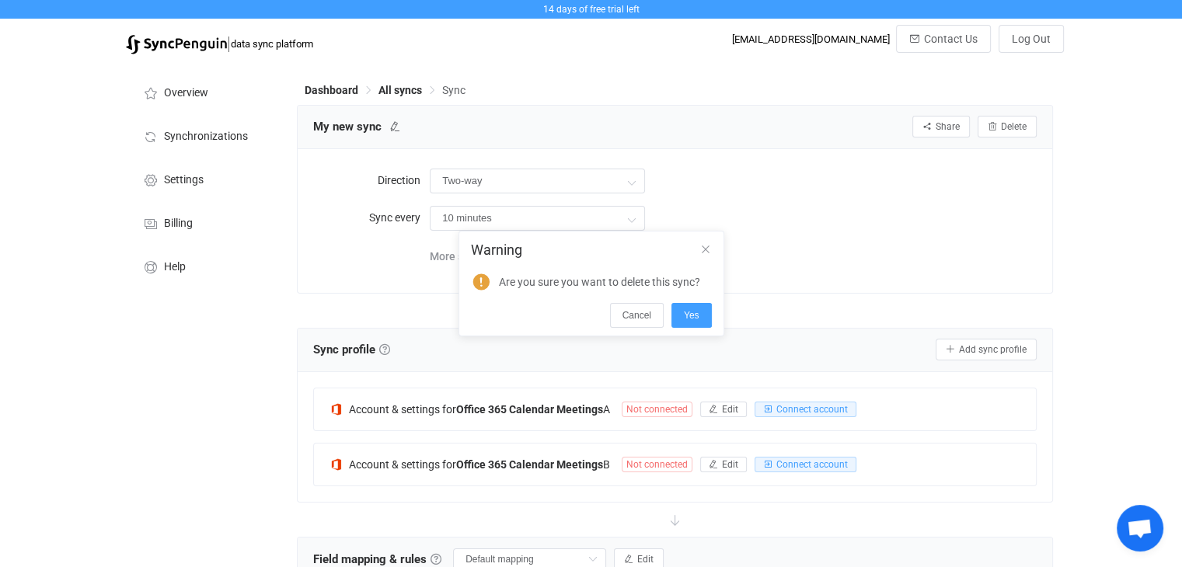
click at [993, 130] on div "Warning Are you sure you want to delete this sync? Cancel Yes" at bounding box center [591, 283] width 1182 height 567
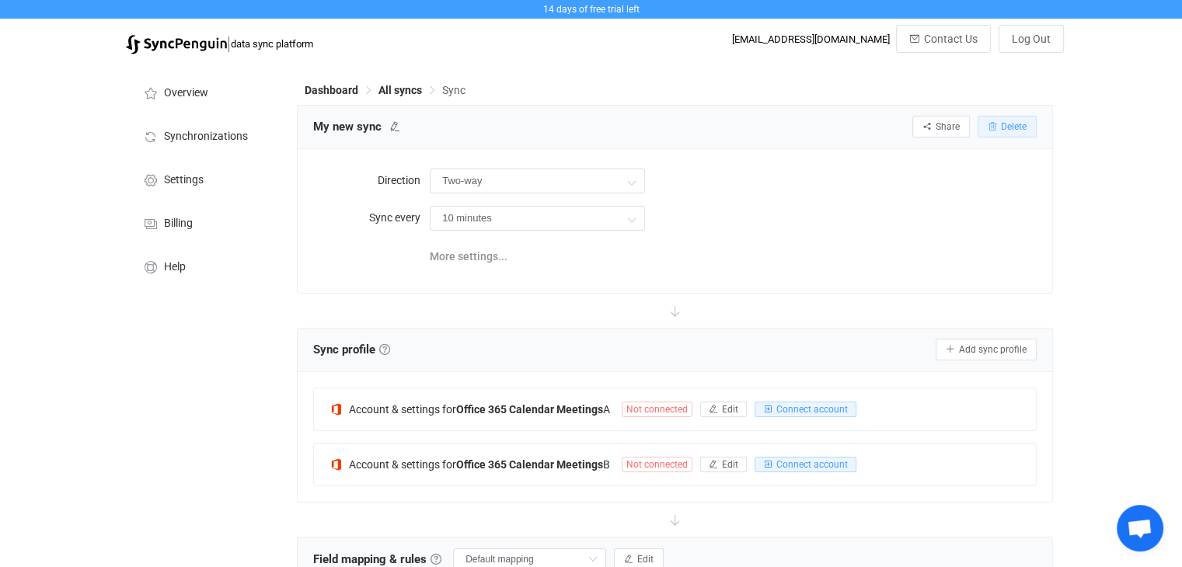
click at [1001, 128] on span "Delete" at bounding box center [1014, 126] width 26 height 11
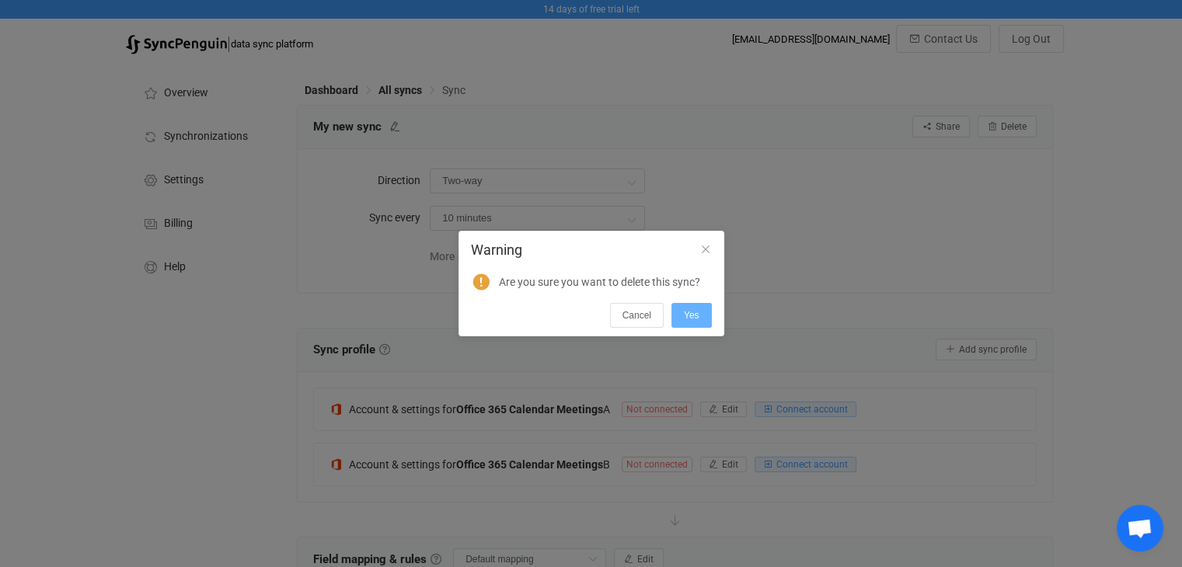
click at [685, 315] on span "Yes" at bounding box center [692, 315] width 16 height 11
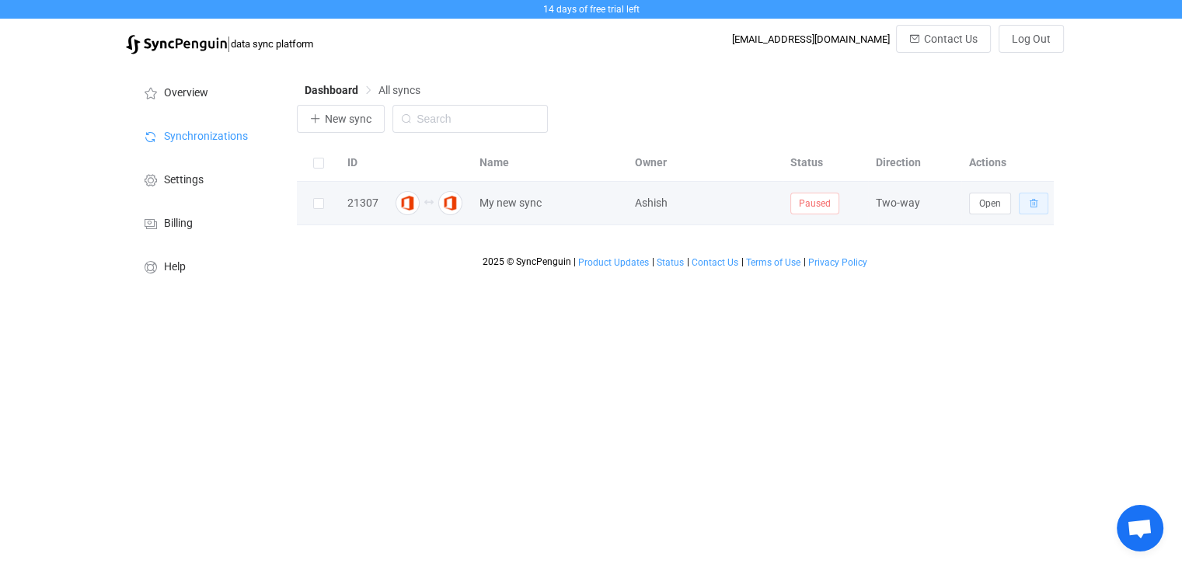
click at [1031, 207] on icon "button" at bounding box center [1033, 203] width 9 height 9
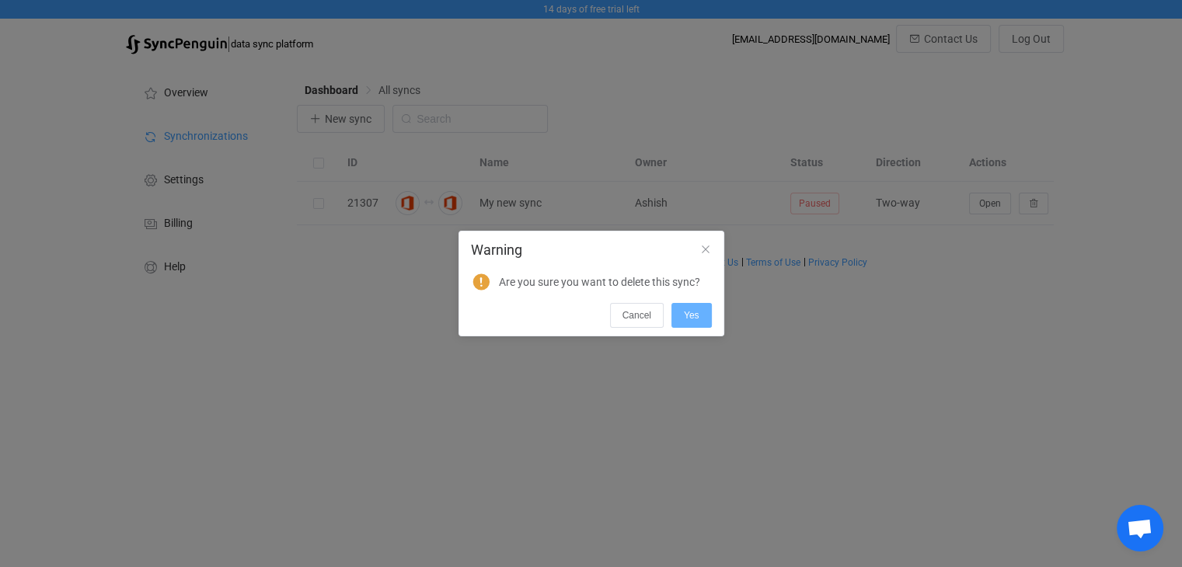
click at [697, 315] on span "Yes" at bounding box center [692, 315] width 16 height 11
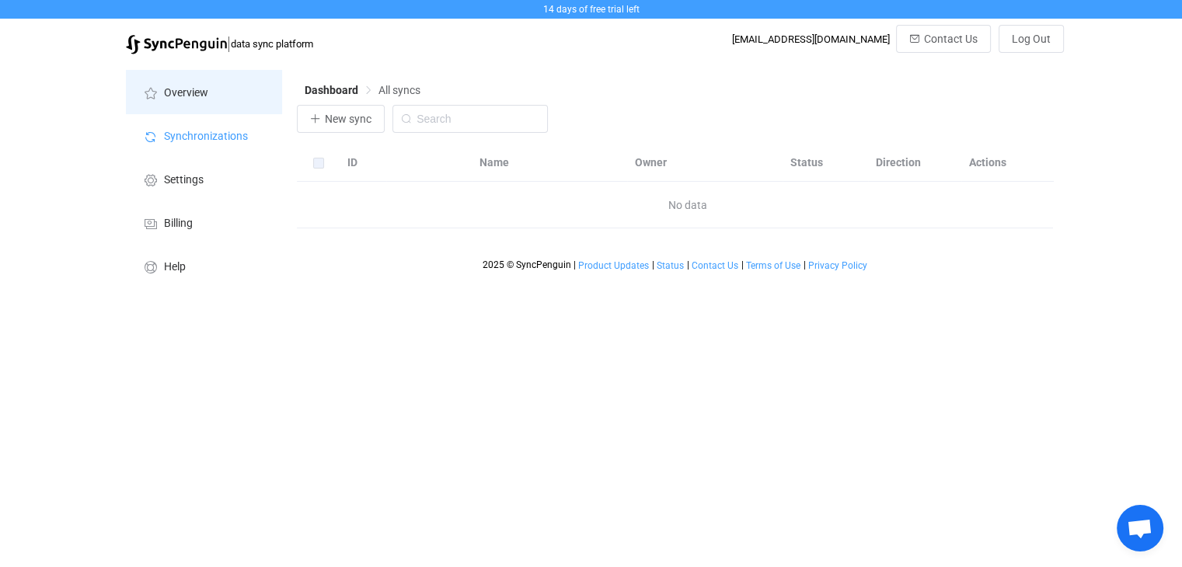
click at [187, 91] on span "Overview" at bounding box center [186, 93] width 44 height 12
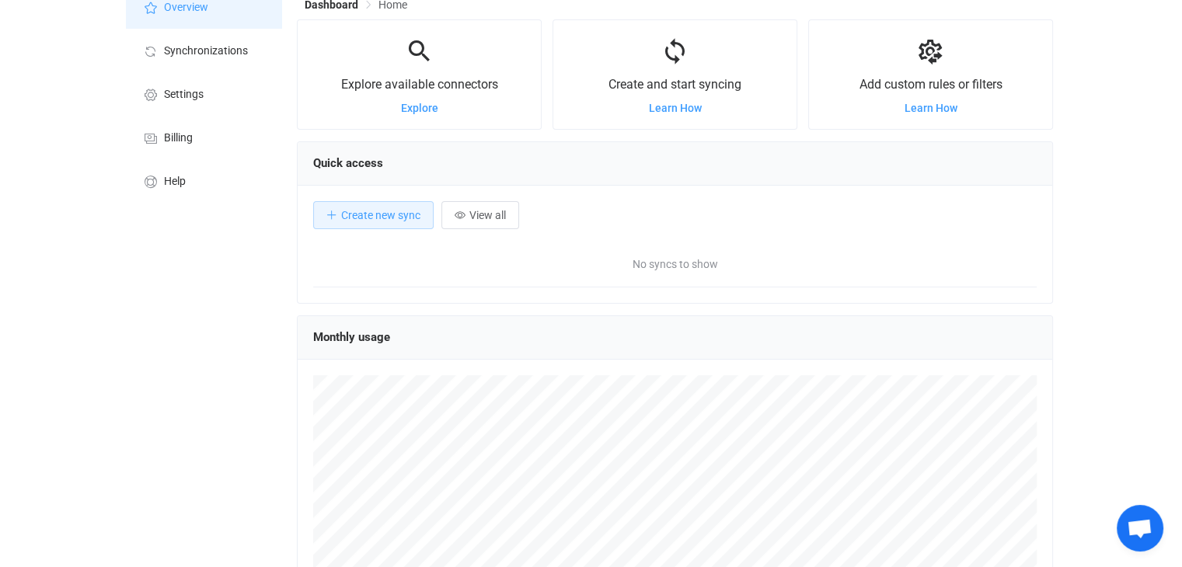
scroll to position [78, 0]
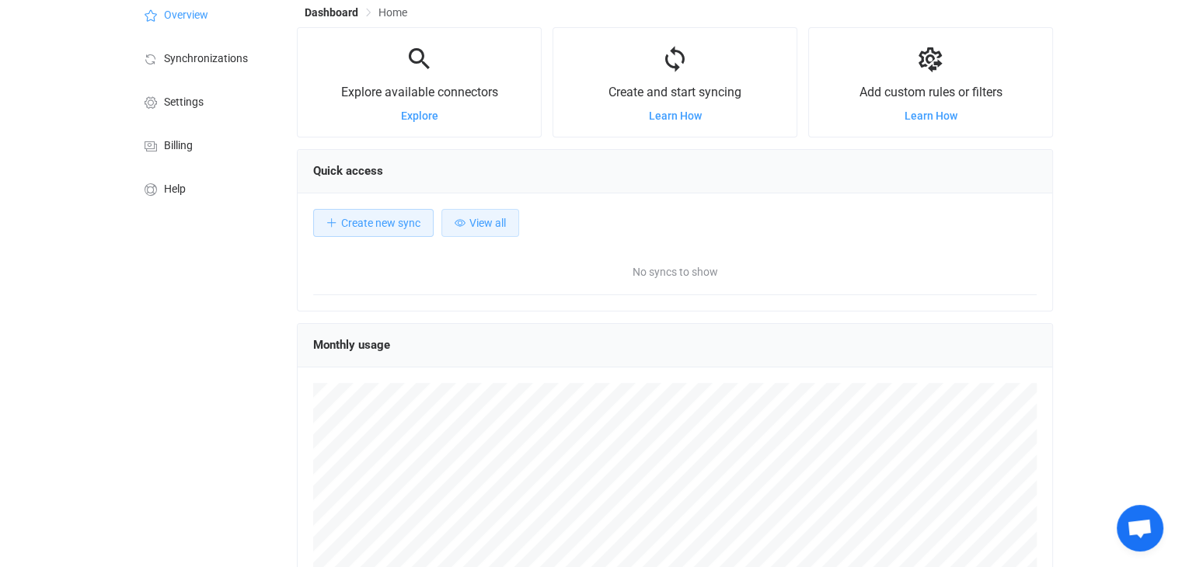
click at [478, 225] on span "View all" at bounding box center [488, 223] width 37 height 12
